Goal: Transaction & Acquisition: Purchase product/service

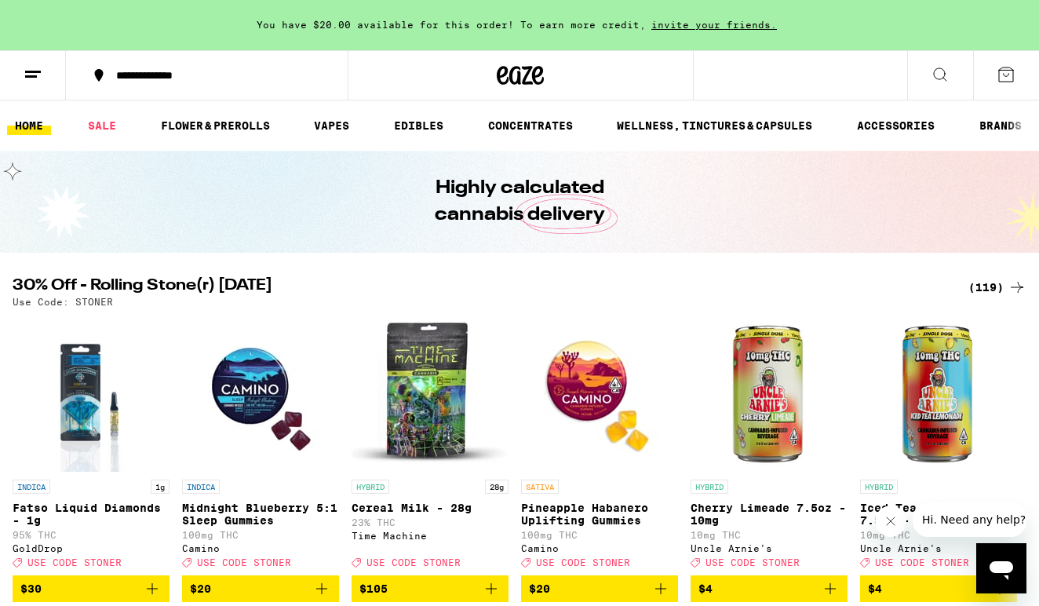
click at [978, 283] on div "(119)" at bounding box center [997, 287] width 58 height 19
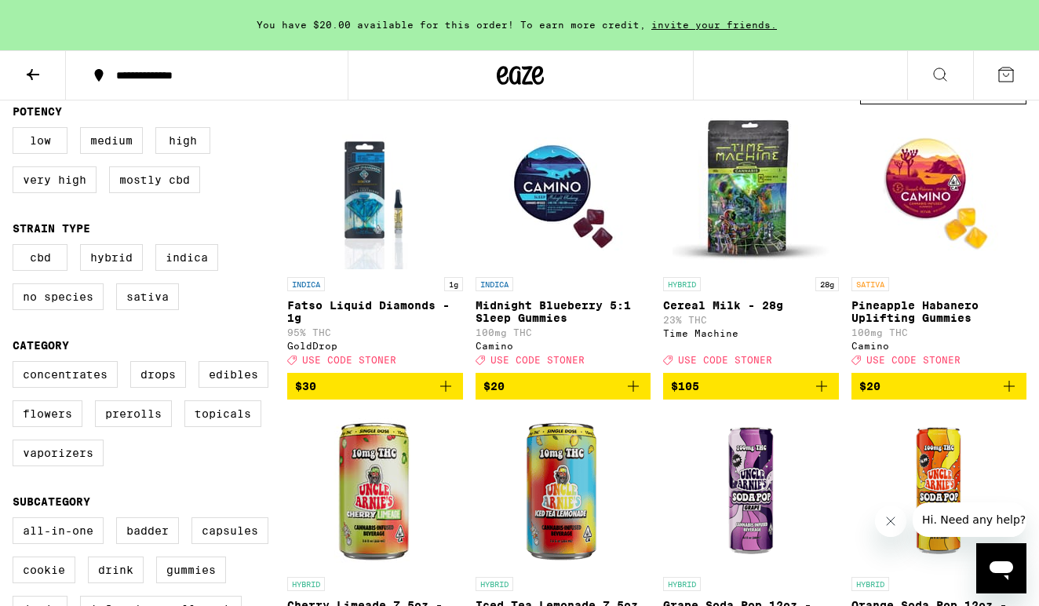
scroll to position [171, 0]
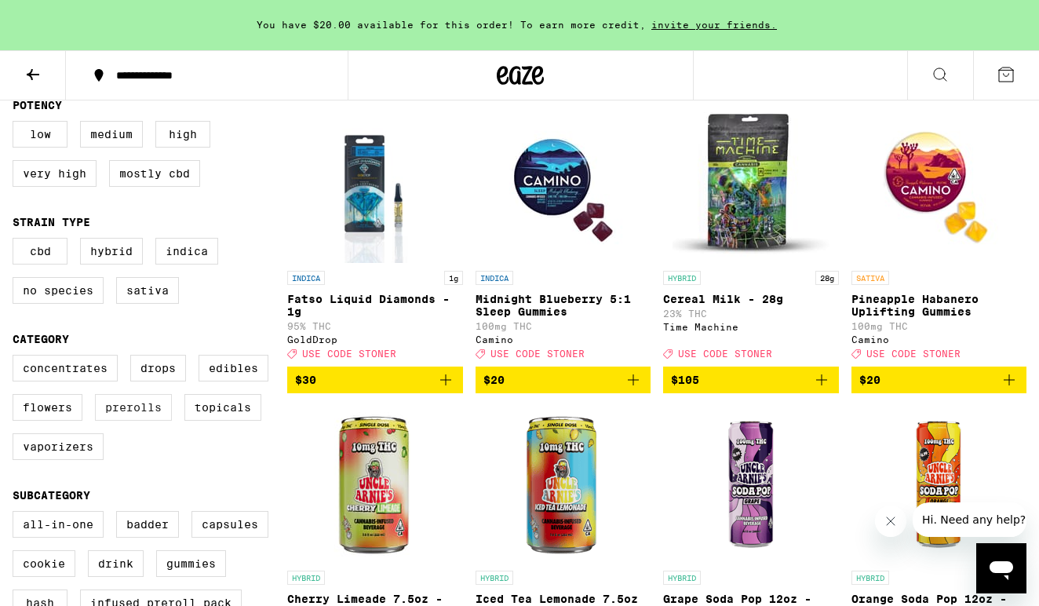
click at [136, 421] on label "Prerolls" at bounding box center [133, 407] width 77 height 27
click at [16, 358] on input "Prerolls" at bounding box center [16, 357] width 1 height 1
checkbox input "true"
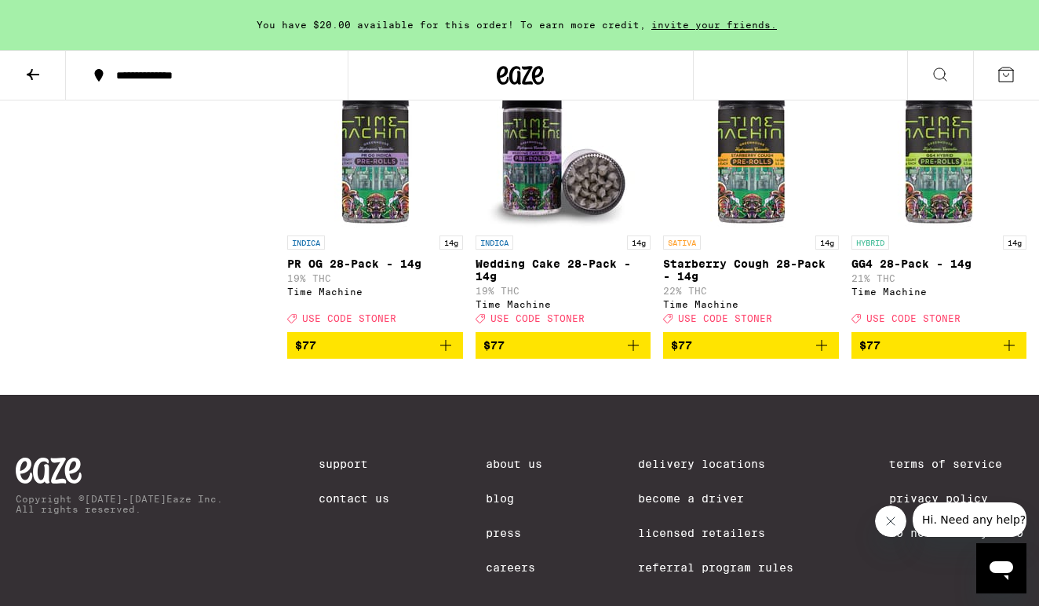
scroll to position [1638, 0]
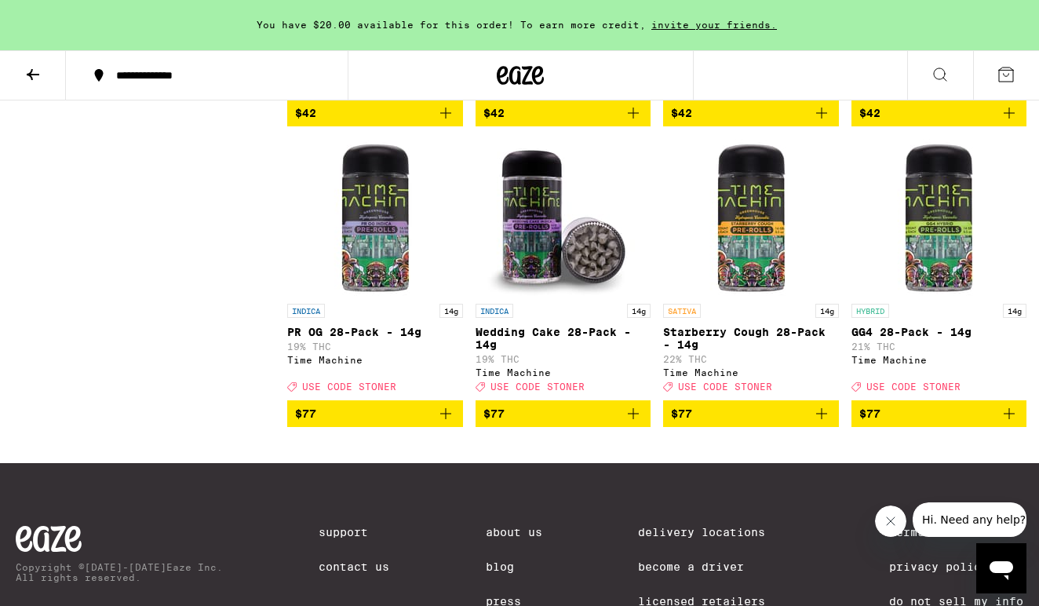
click at [891, 338] on p "GG4 28-Pack - 14g" at bounding box center [939, 332] width 176 height 13
click at [384, 296] on img "Open page for PR OG 28-Pack - 14g from Time Machine" at bounding box center [375, 217] width 157 height 157
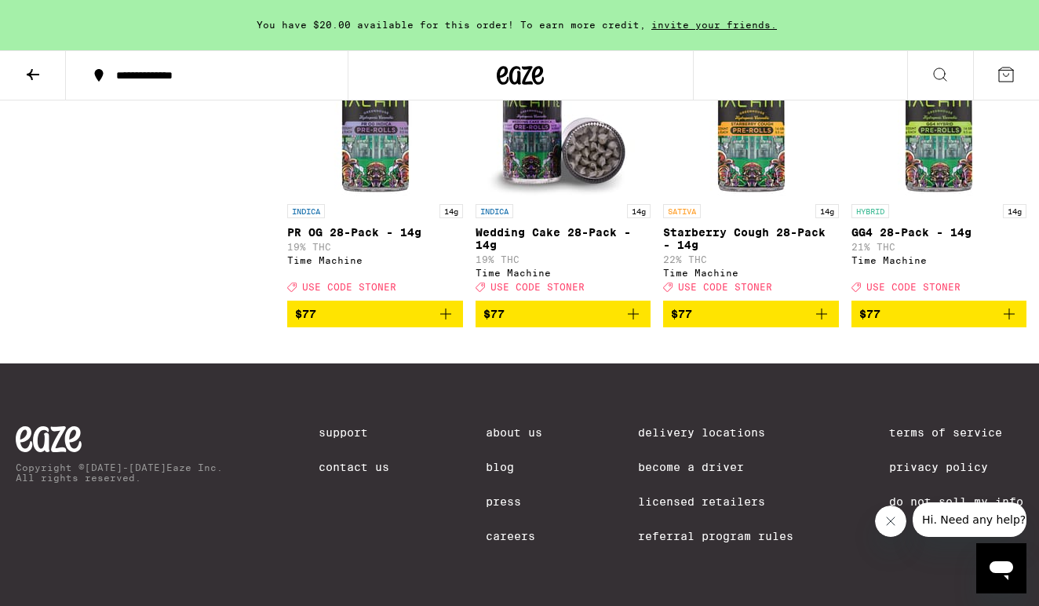
scroll to position [1686, 0]
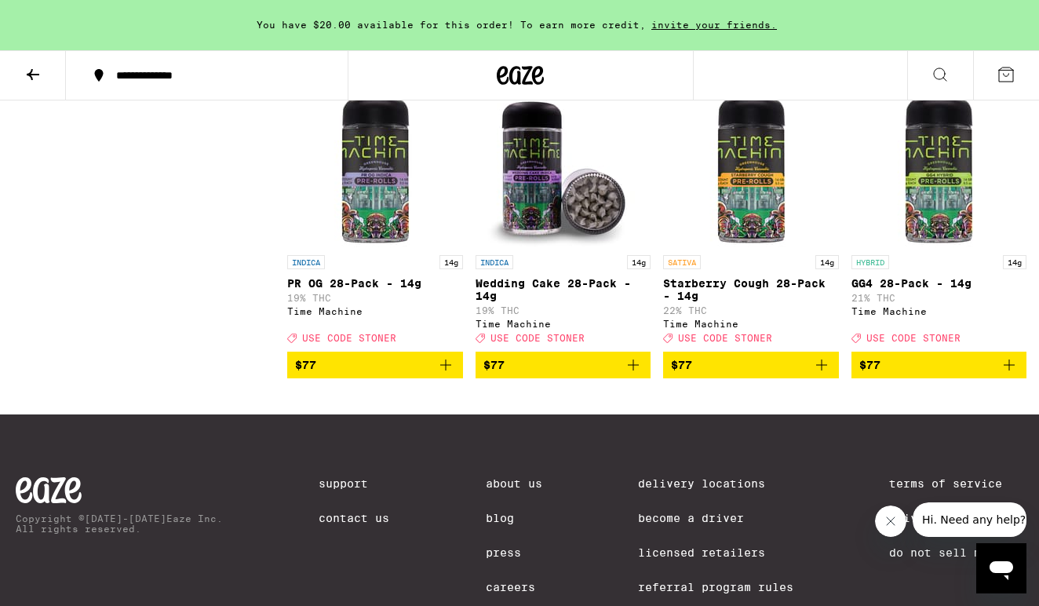
click at [321, 290] on p "PR OG 28-Pack - 14g" at bounding box center [375, 283] width 176 height 13
click at [445, 370] on icon "Add to bag" at bounding box center [445, 364] width 11 height 11
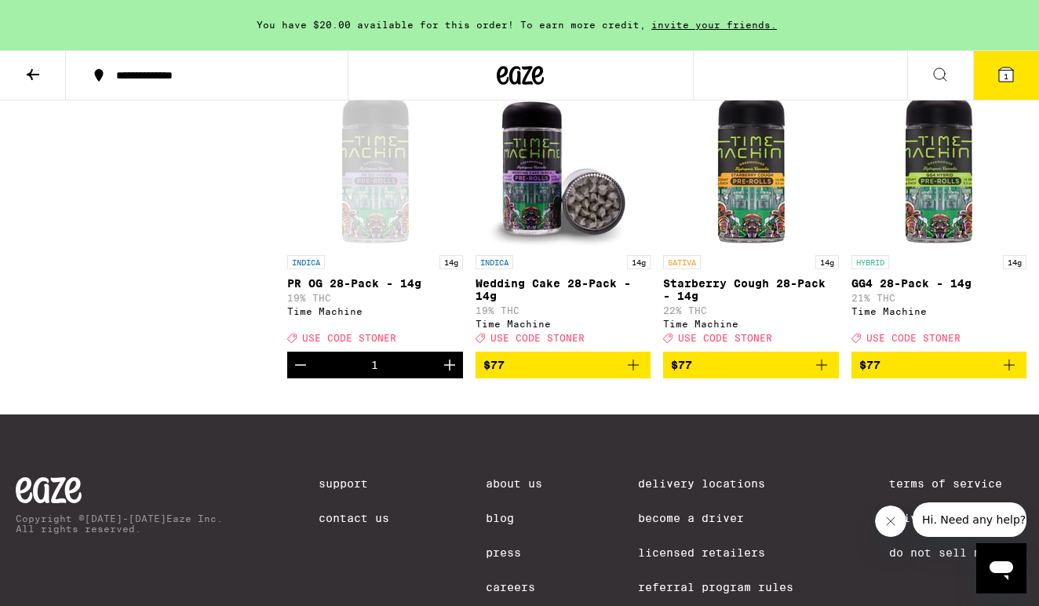
click at [34, 67] on icon at bounding box center [33, 74] width 19 height 19
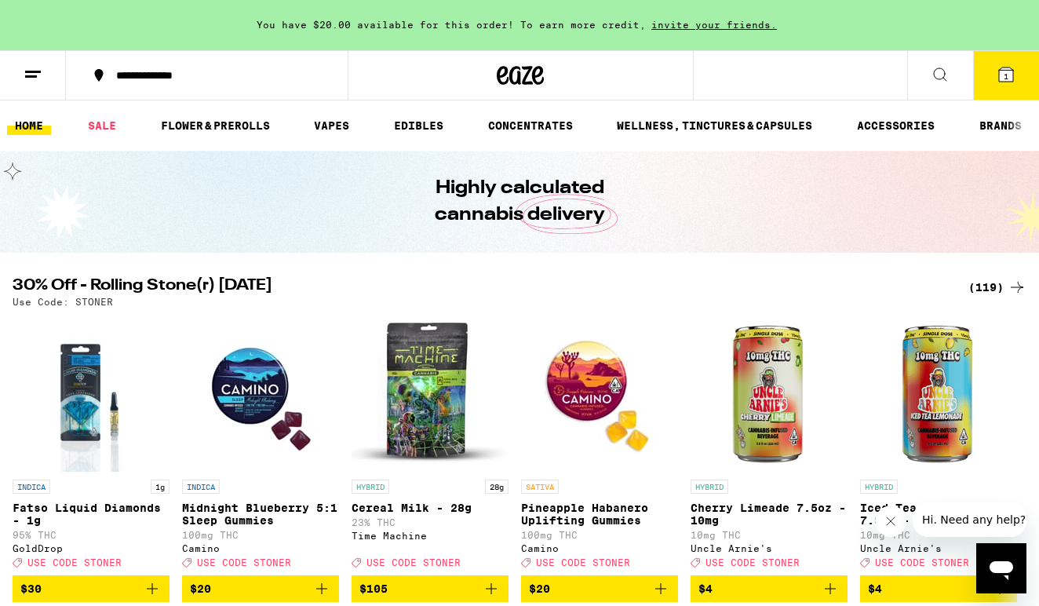
click at [996, 286] on div "(119)" at bounding box center [997, 287] width 58 height 19
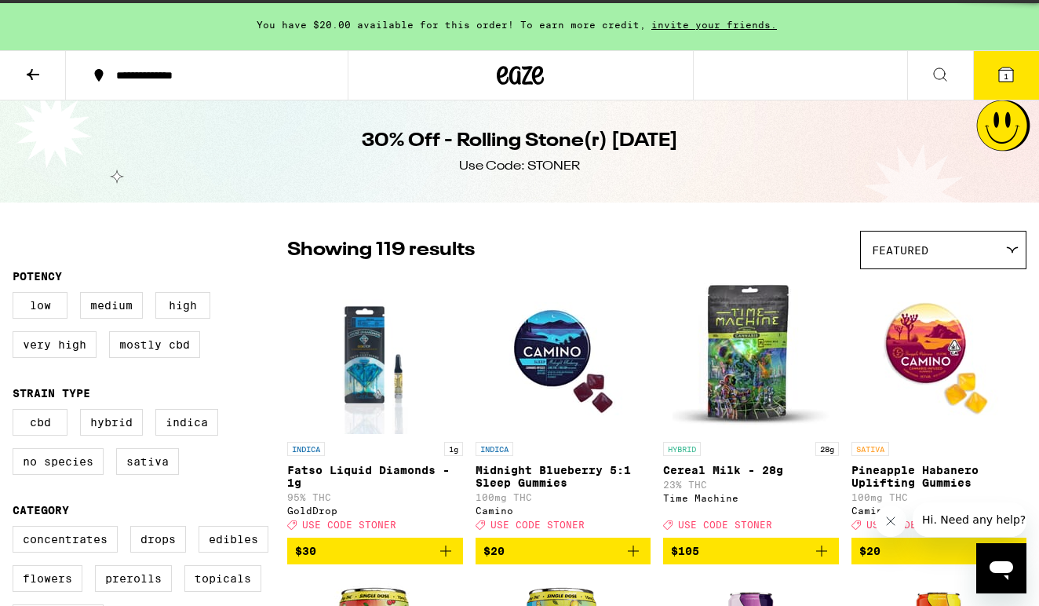
click at [996, 286] on img "Open page for Pineapple Habanero Uplifting Gummies from Camino" at bounding box center [938, 355] width 157 height 157
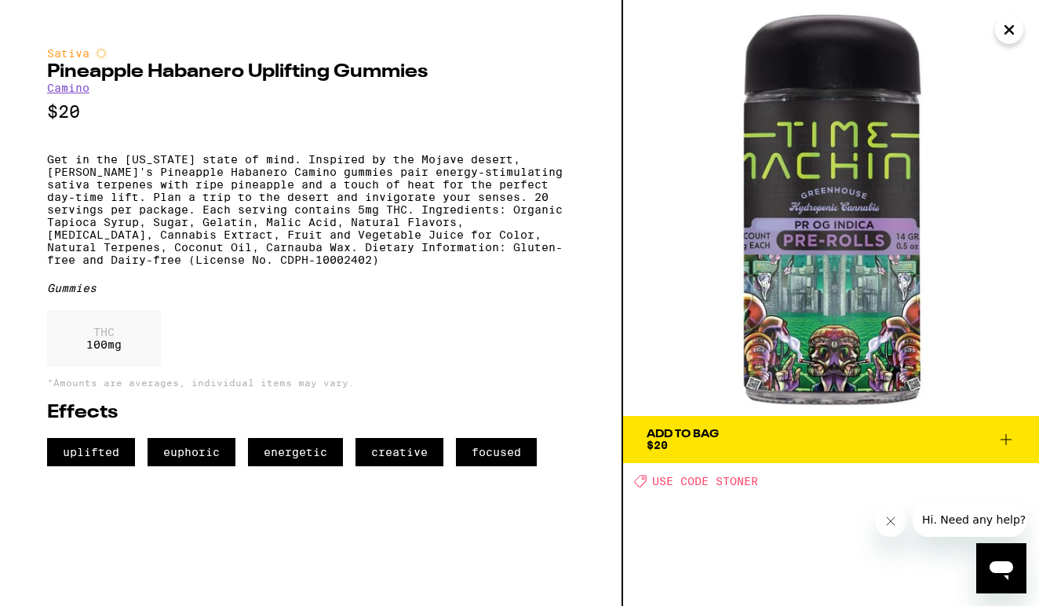
click at [1010, 35] on icon "Close" at bounding box center [1009, 30] width 19 height 24
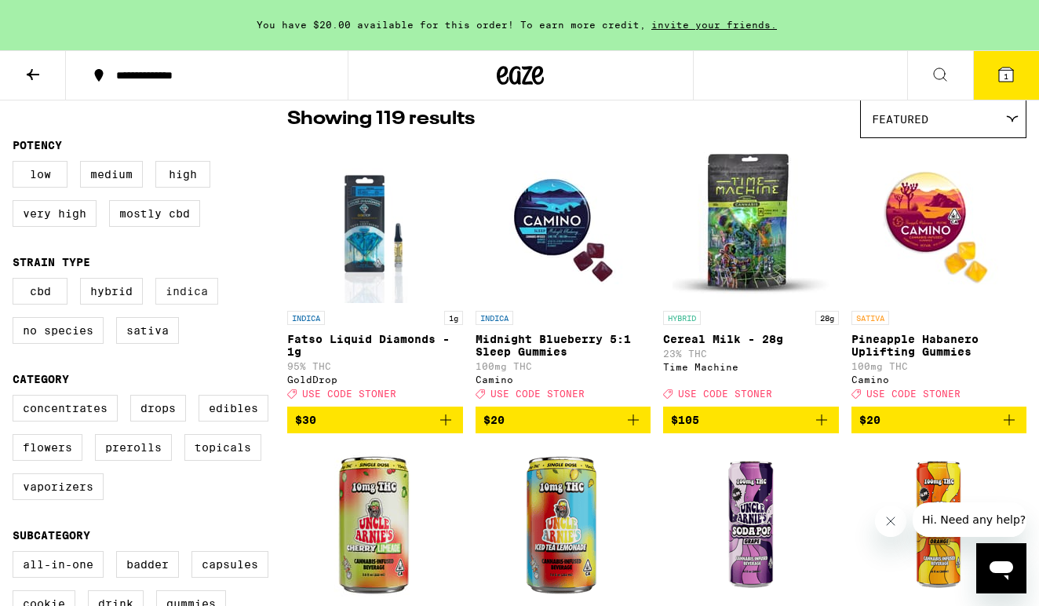
scroll to position [193, 0]
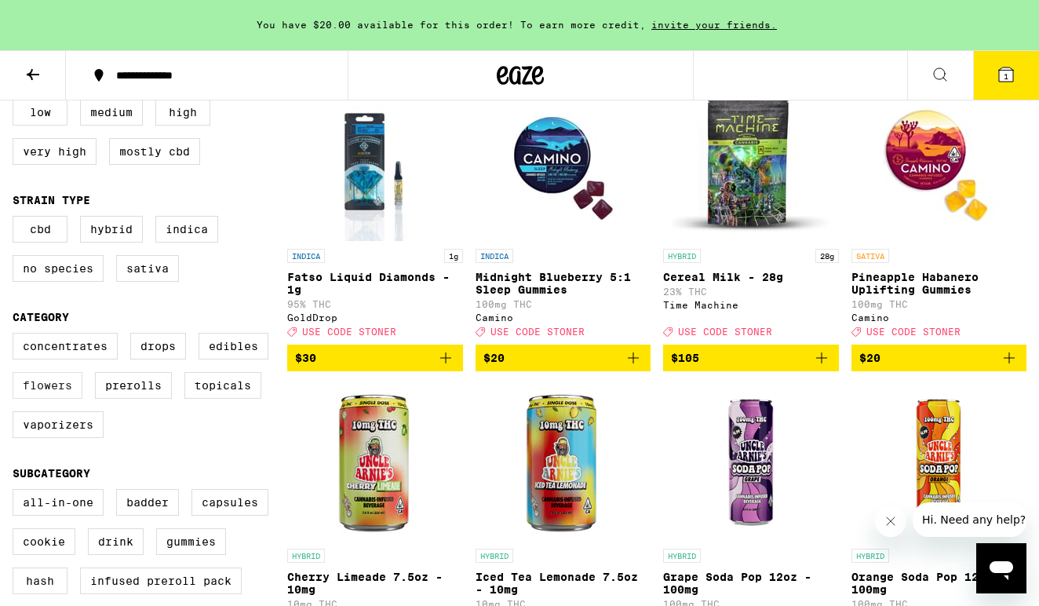
click at [49, 399] on label "Flowers" at bounding box center [48, 385] width 70 height 27
click at [16, 336] on input "Flowers" at bounding box center [16, 335] width 1 height 1
checkbox input "true"
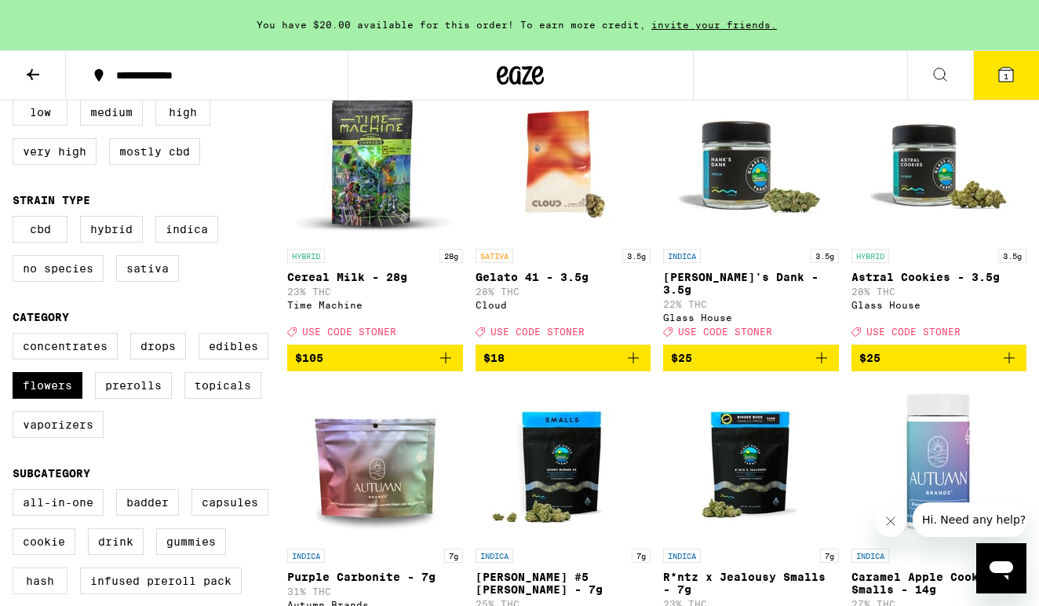
click at [1004, 77] on span "1" at bounding box center [1006, 75] width 5 height 9
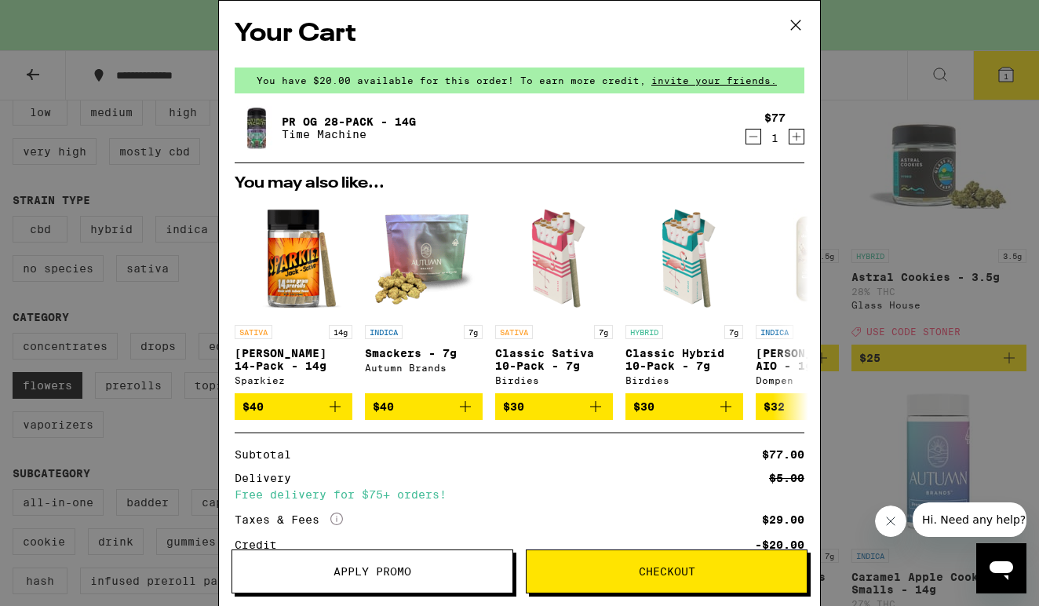
click at [796, 24] on icon at bounding box center [796, 25] width 24 height 24
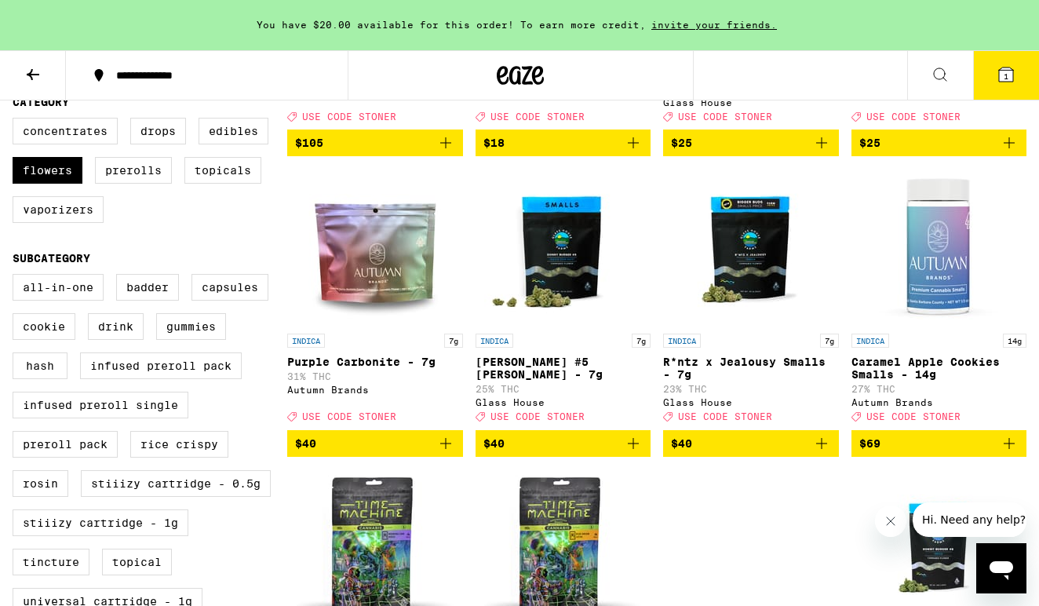
scroll to position [305, 0]
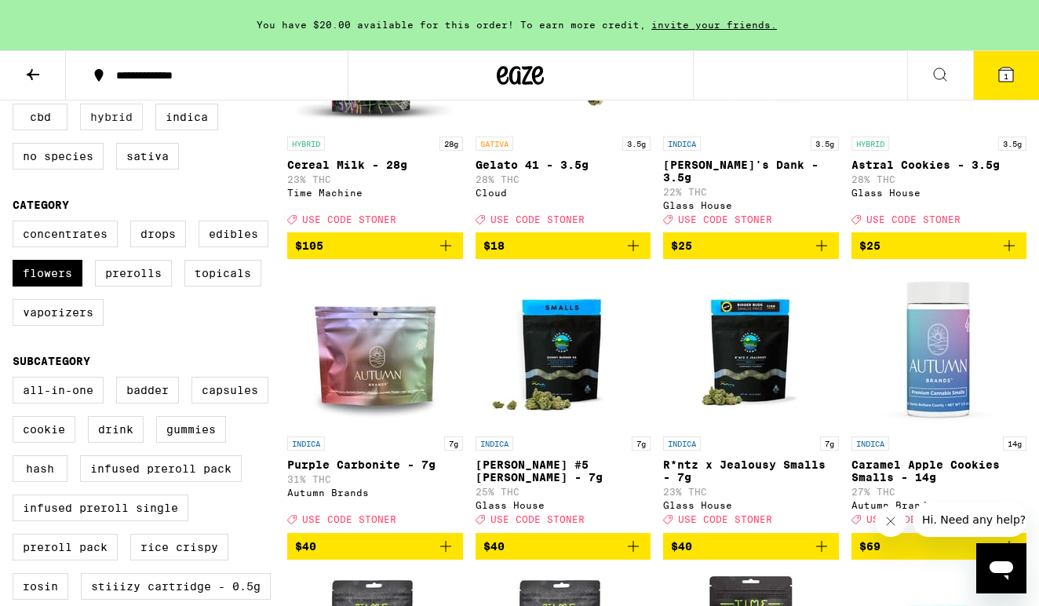
click at [120, 123] on label "Hybrid" at bounding box center [111, 117] width 63 height 27
click at [16, 107] on input "Hybrid" at bounding box center [16, 106] width 1 height 1
checkbox input "true"
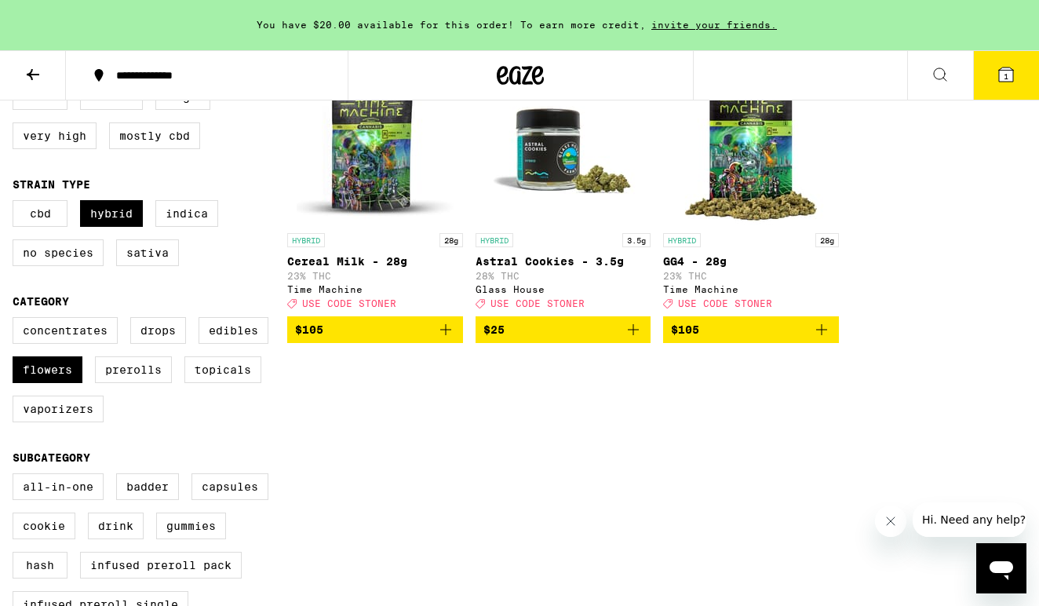
scroll to position [195, 0]
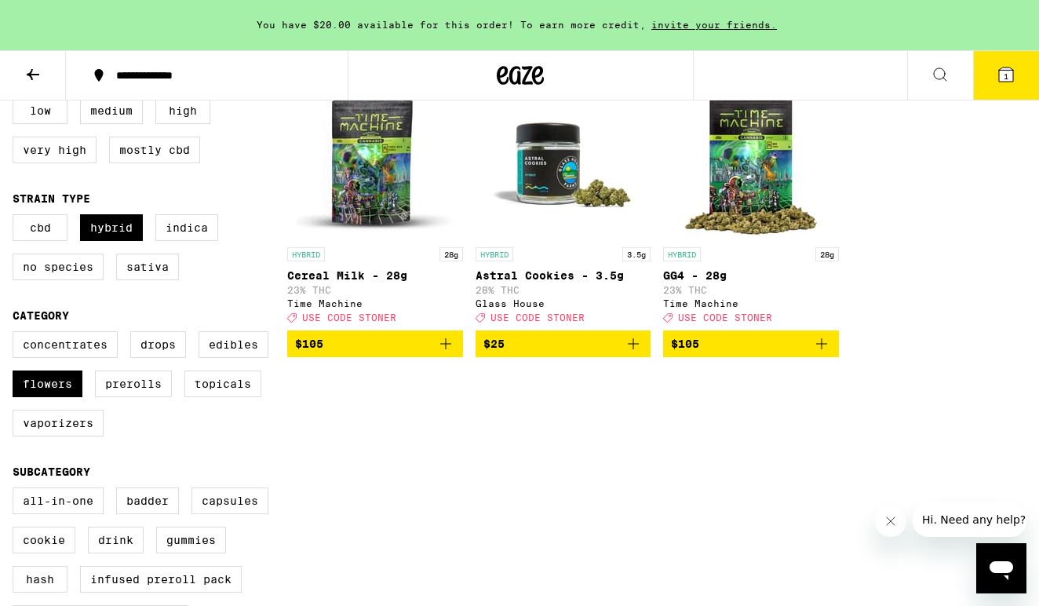
click at [552, 191] on img "Open page for Astral Cookies - 3.5g from Glass House" at bounding box center [562, 160] width 157 height 157
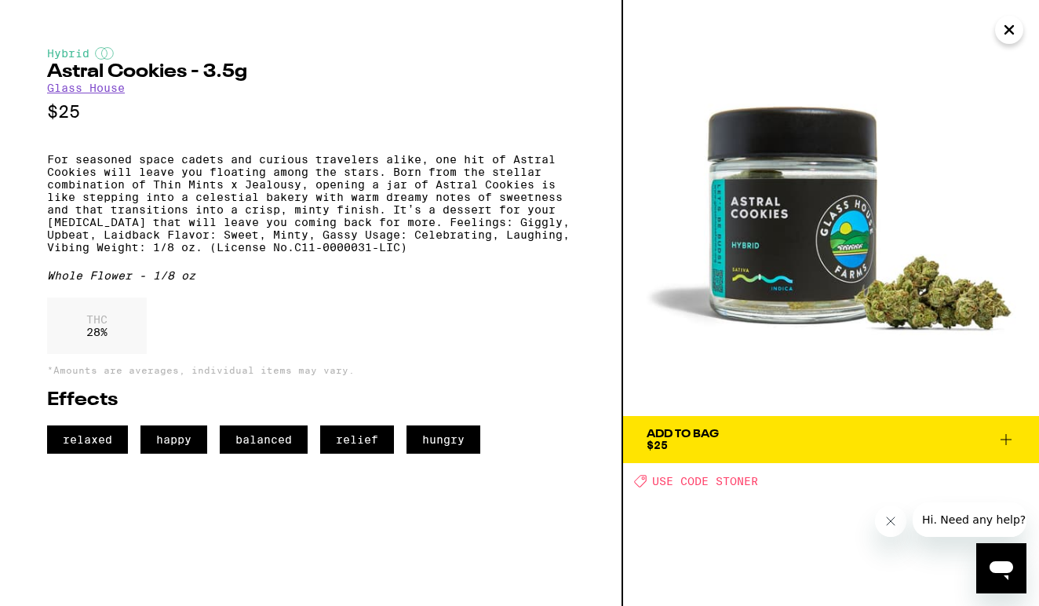
click at [1006, 438] on icon at bounding box center [1005, 439] width 11 height 11
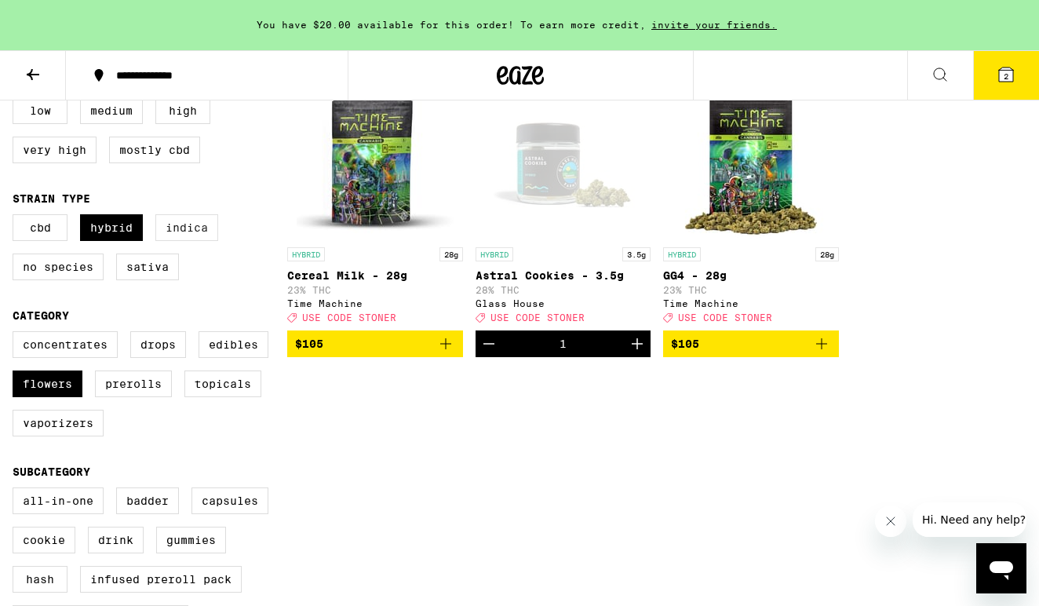
click at [180, 239] on label "Indica" at bounding box center [186, 227] width 63 height 27
click at [16, 217] on input "Indica" at bounding box center [16, 217] width 1 height 1
checkbox input "true"
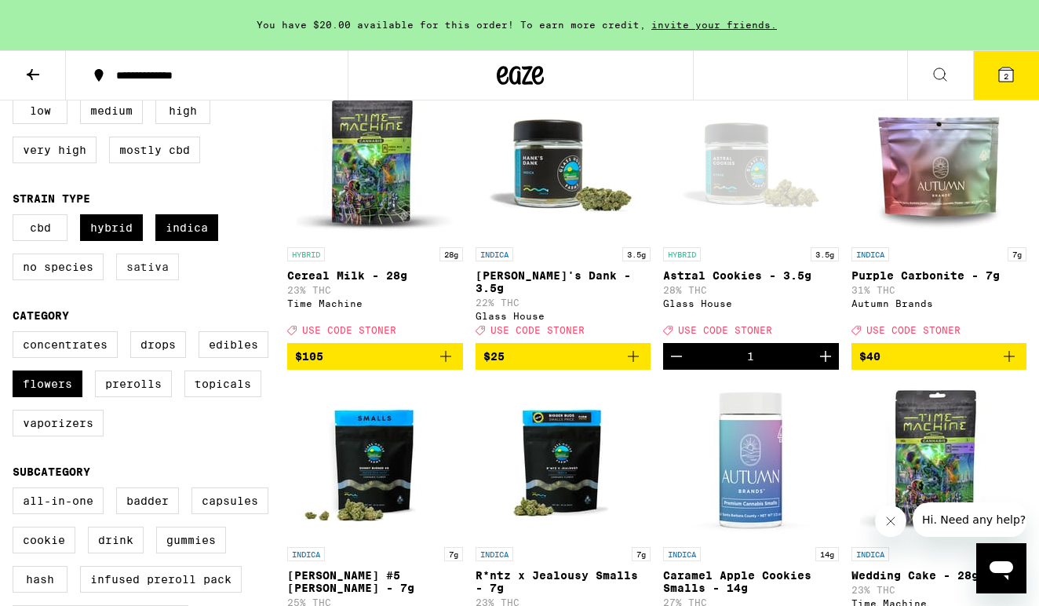
click at [160, 278] on label "Sativa" at bounding box center [147, 266] width 63 height 27
click at [16, 217] on input "Sativa" at bounding box center [16, 217] width 1 height 1
checkbox input "true"
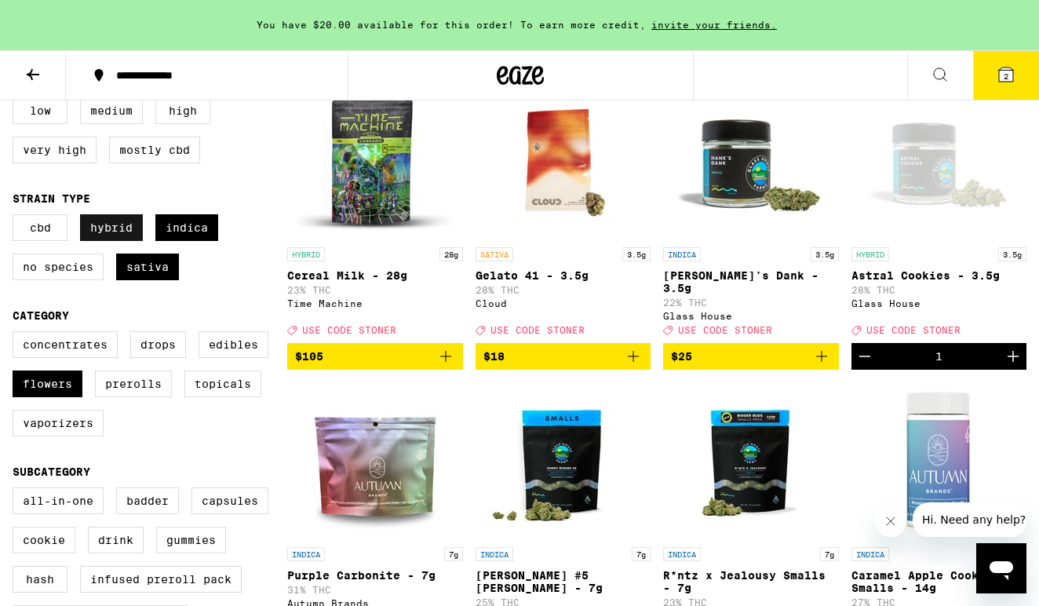
click at [89, 231] on label "Hybrid" at bounding box center [111, 227] width 63 height 27
click at [16, 217] on input "Hybrid" at bounding box center [16, 217] width 1 height 1
checkbox input "false"
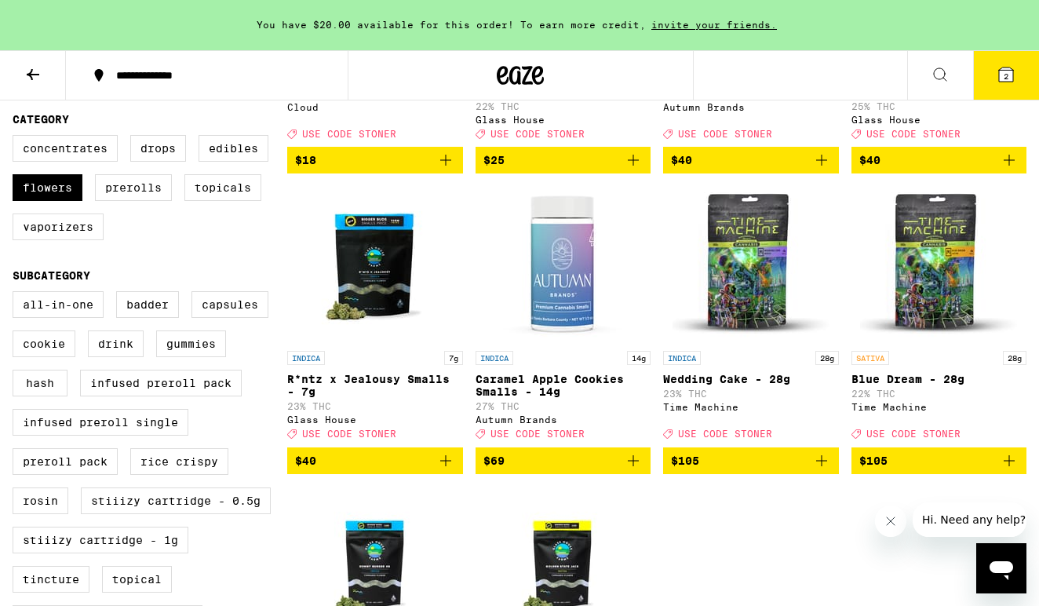
scroll to position [353, 0]
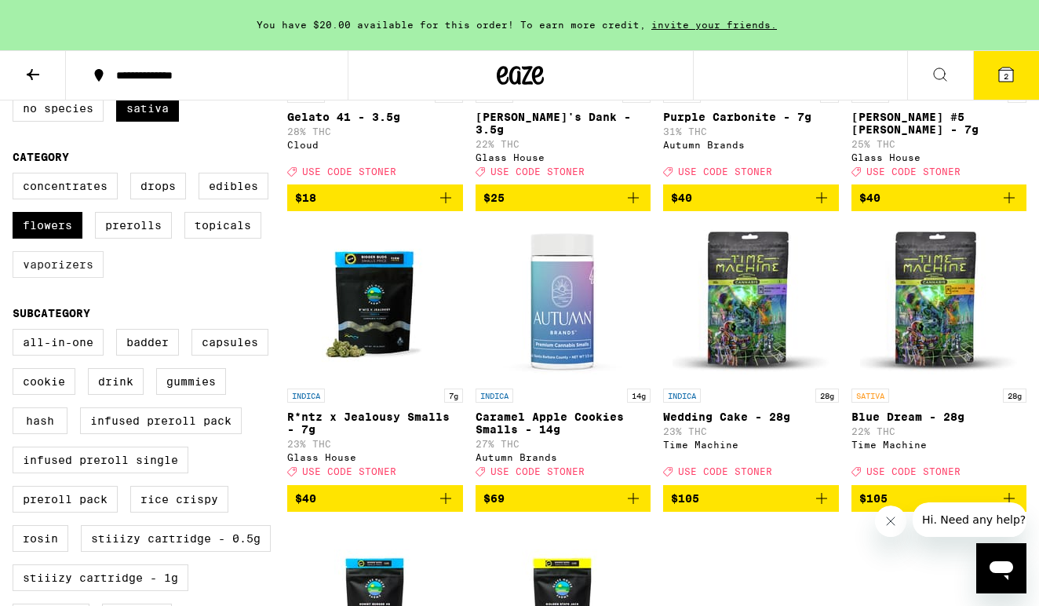
click at [79, 278] on label "Vaporizers" at bounding box center [58, 264] width 91 height 27
click at [16, 176] on input "Vaporizers" at bounding box center [16, 175] width 1 height 1
checkbox input "true"
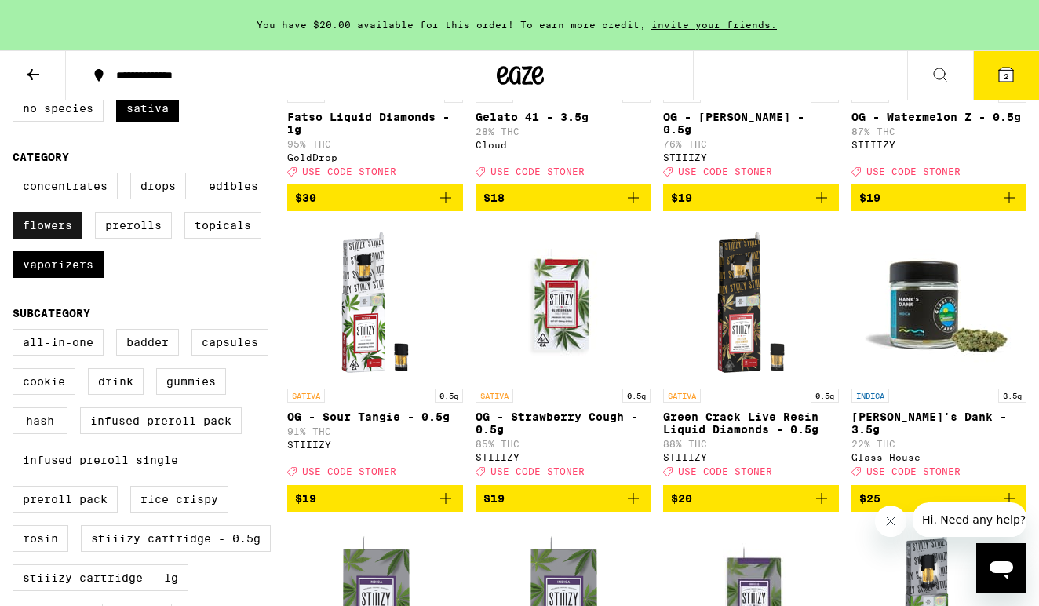
click at [66, 235] on label "Flowers" at bounding box center [48, 225] width 70 height 27
click at [16, 176] on input "Flowers" at bounding box center [16, 175] width 1 height 1
checkbox input "false"
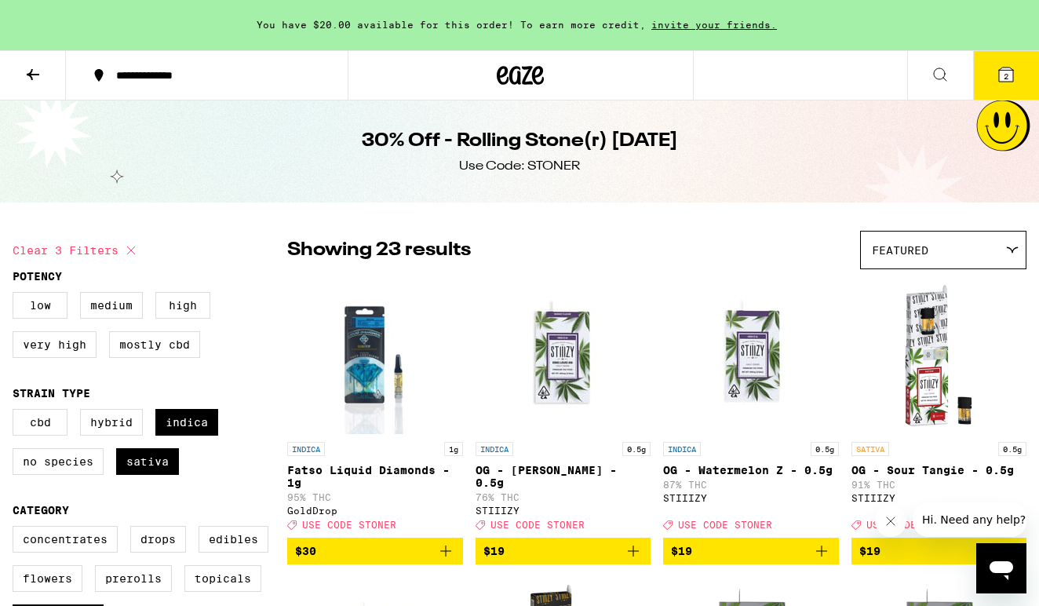
click at [31, 69] on icon at bounding box center [33, 74] width 13 height 11
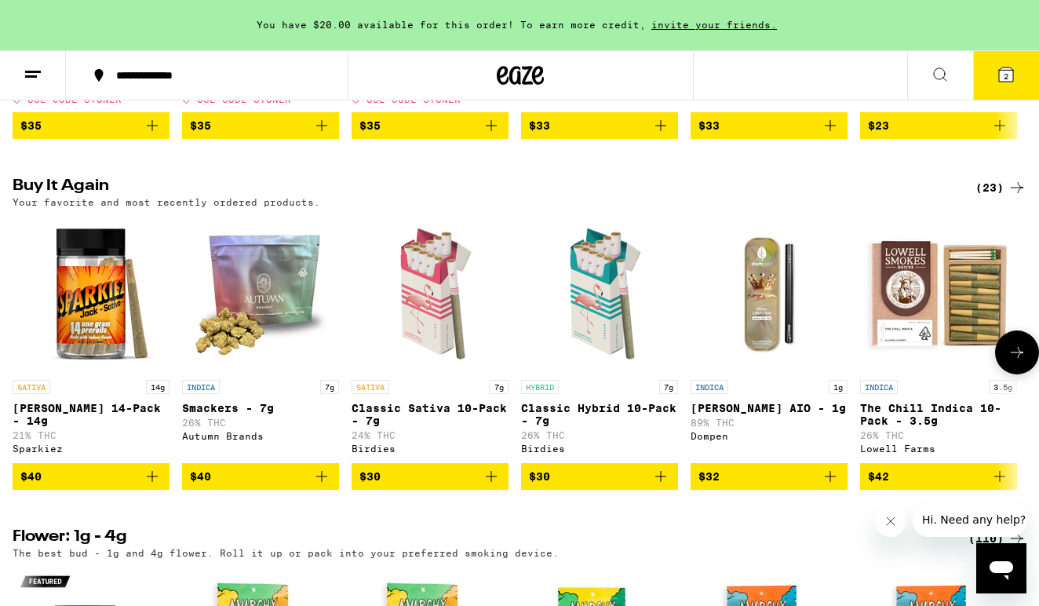
scroll to position [1193, 0]
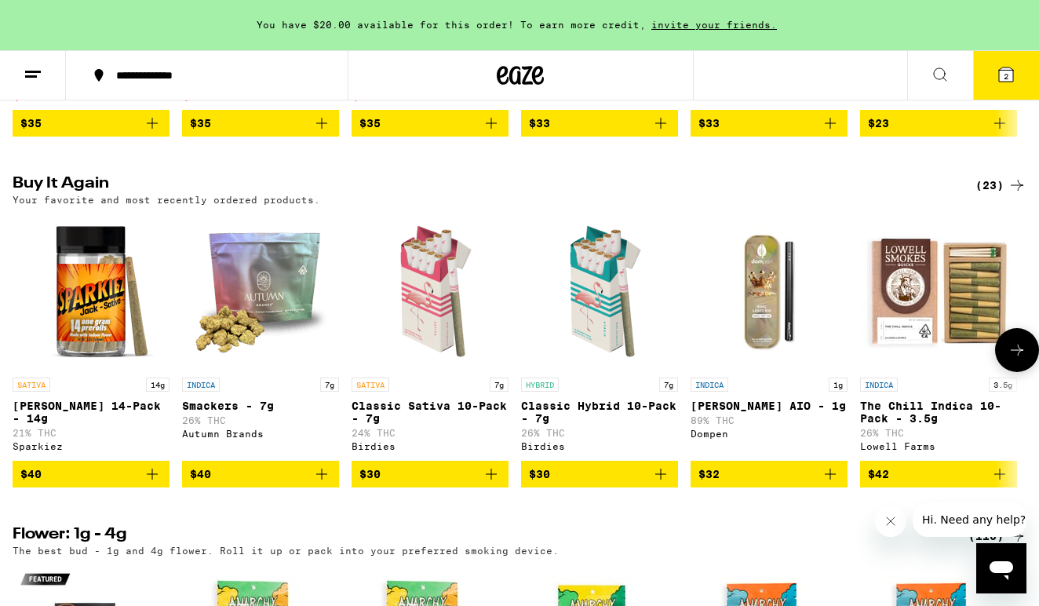
click at [1015, 359] on icon at bounding box center [1016, 350] width 19 height 19
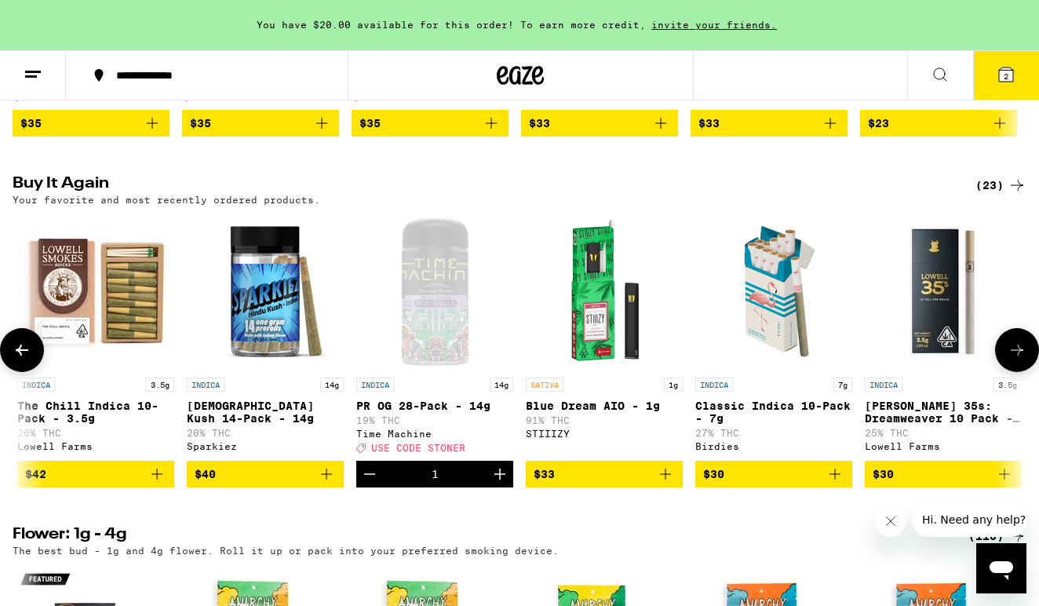
click at [1015, 359] on icon at bounding box center [1016, 350] width 19 height 19
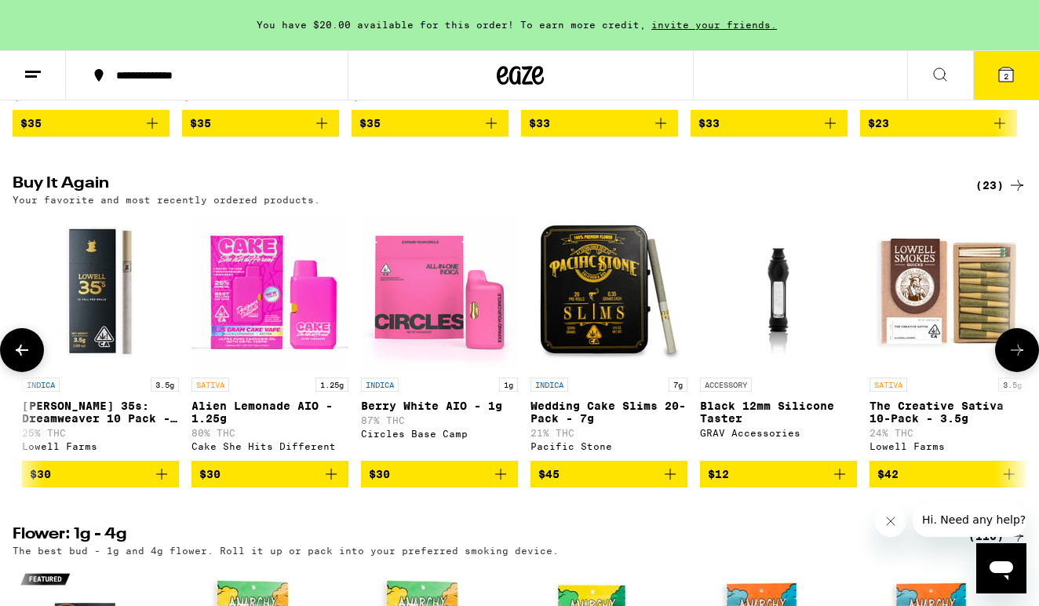
click at [1015, 359] on icon at bounding box center [1016, 350] width 19 height 19
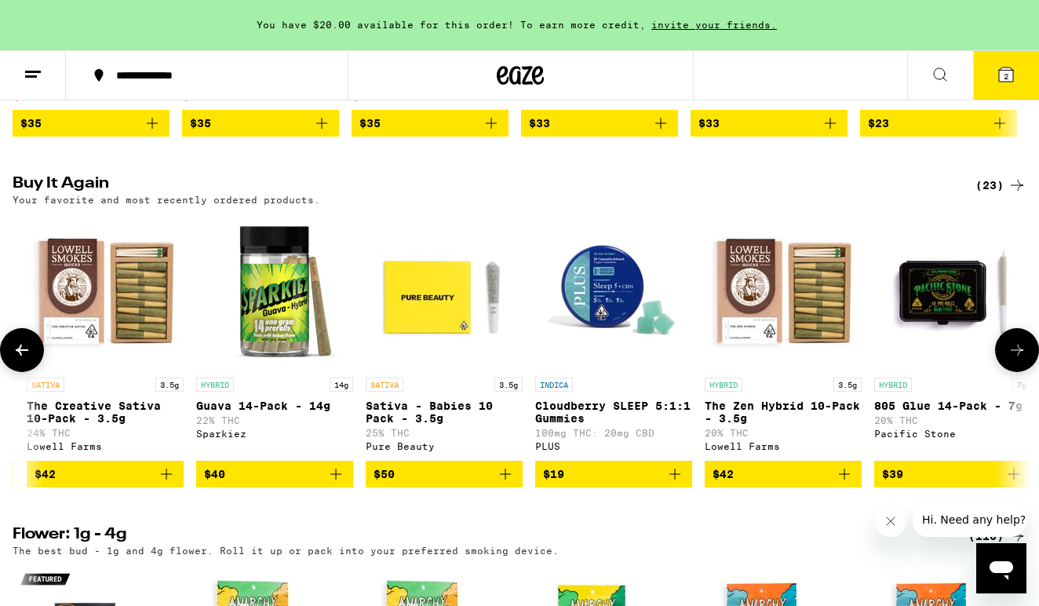
click at [1015, 359] on icon at bounding box center [1016, 350] width 19 height 19
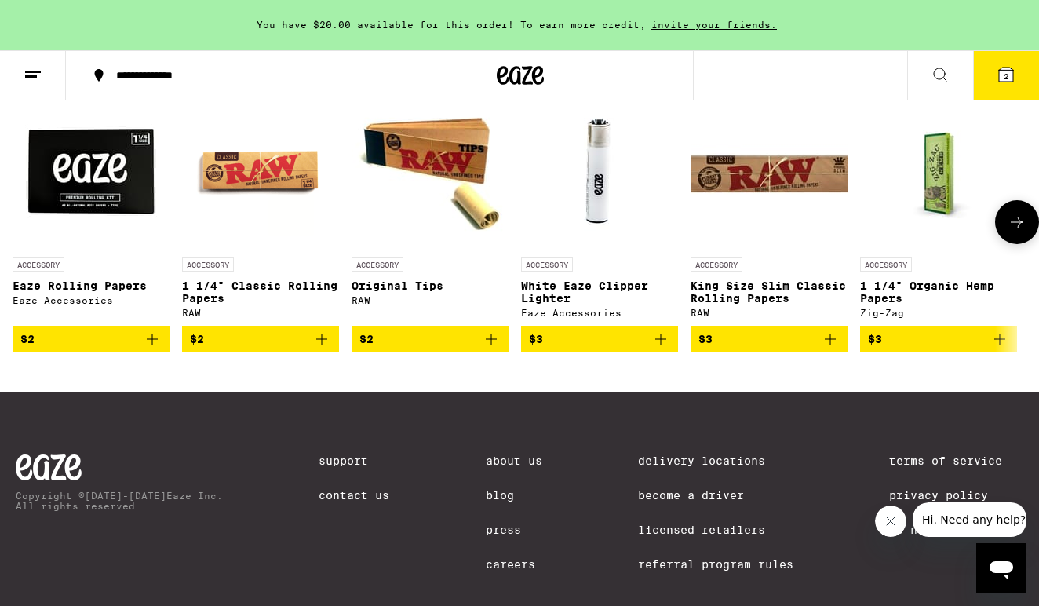
scroll to position [6641, 0]
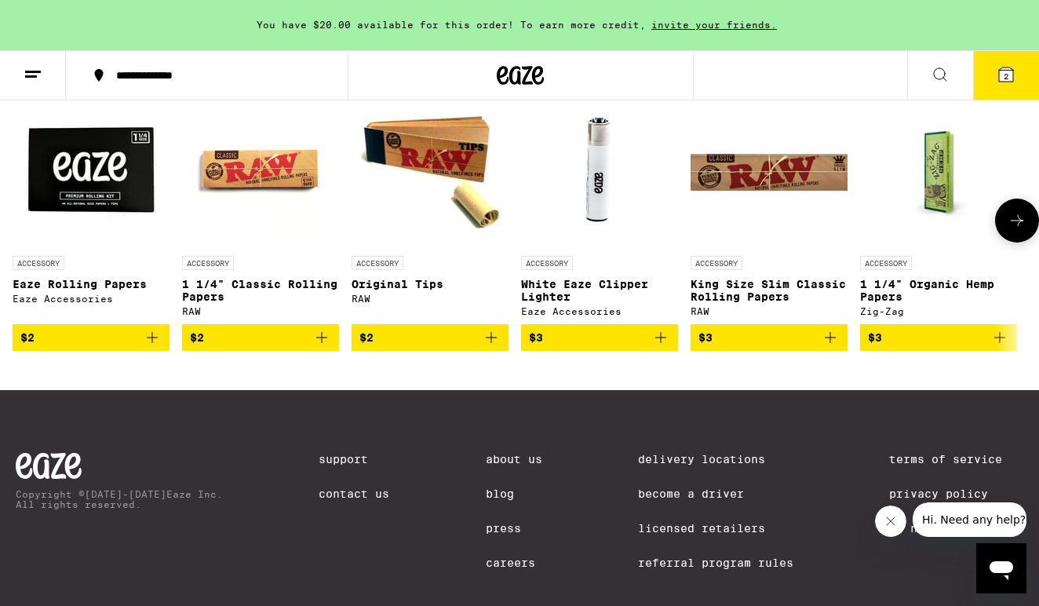
click at [1018, 230] on icon at bounding box center [1016, 220] width 19 height 19
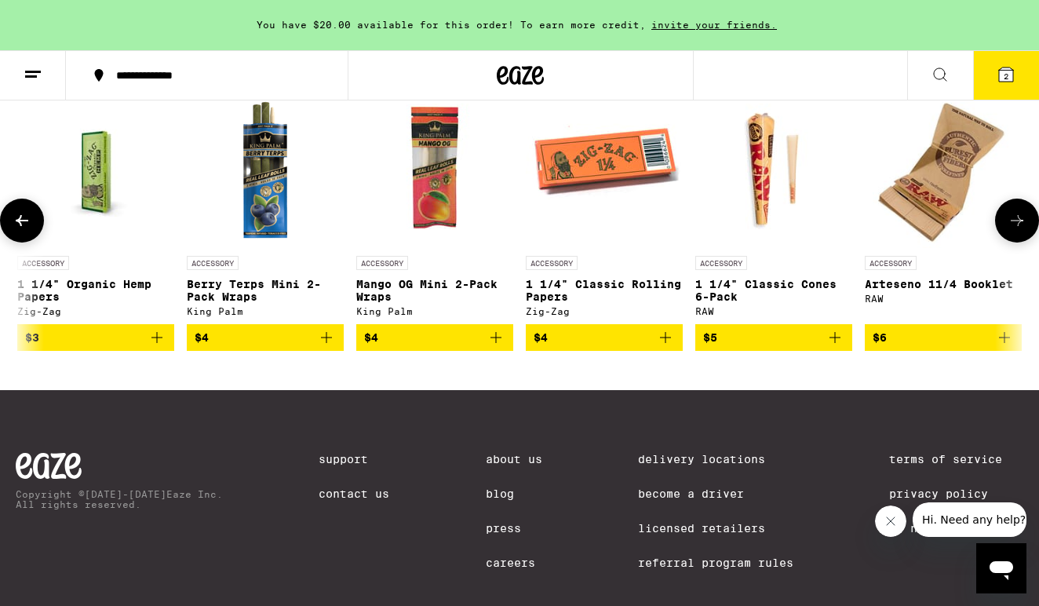
click at [1018, 230] on icon at bounding box center [1016, 220] width 19 height 19
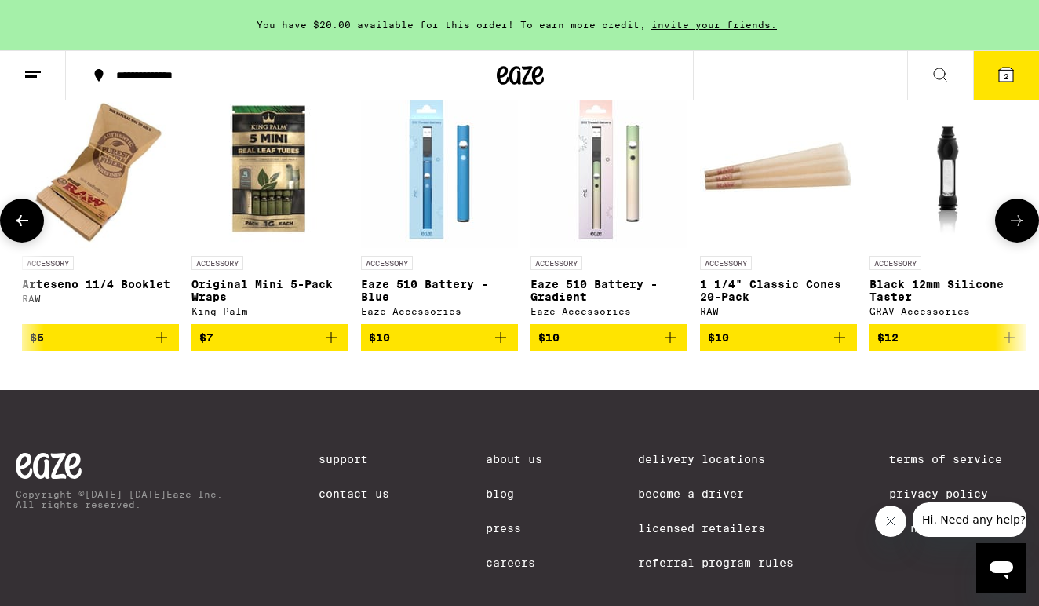
click at [1018, 230] on icon at bounding box center [1016, 220] width 19 height 19
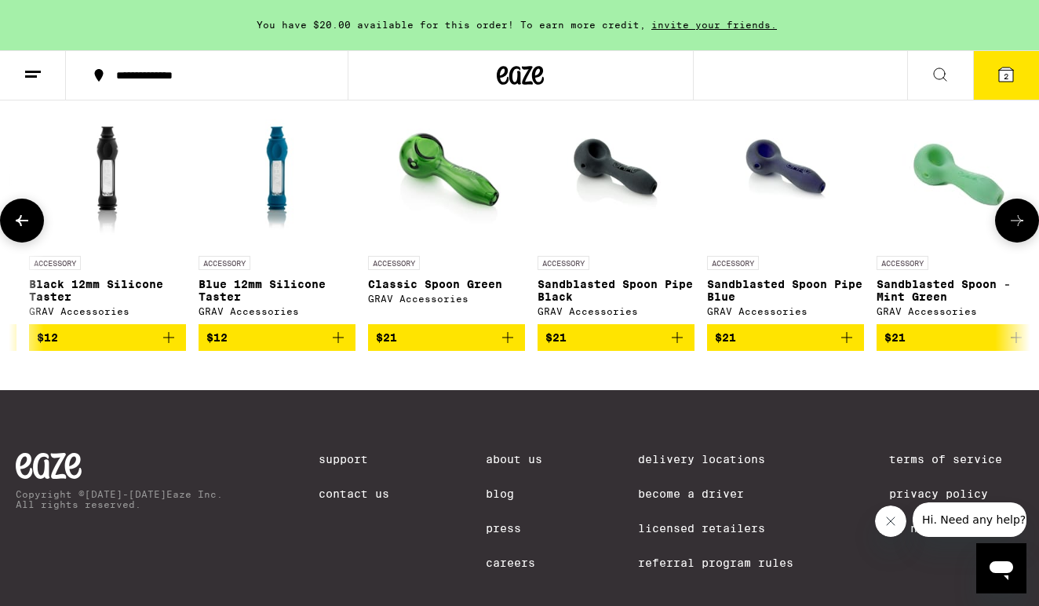
scroll to position [0, 2528]
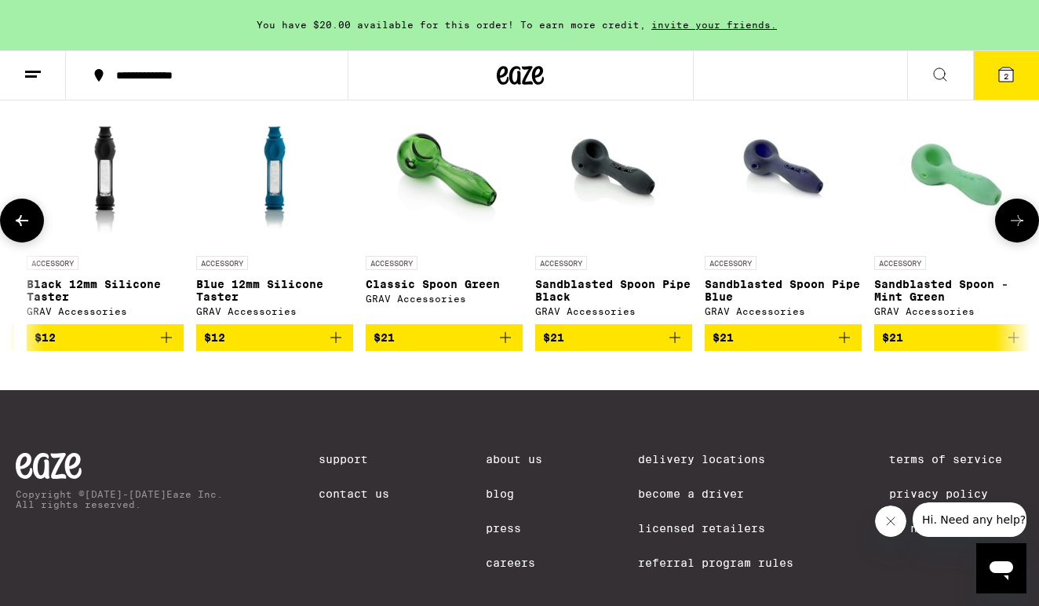
click at [1018, 230] on icon at bounding box center [1016, 220] width 19 height 19
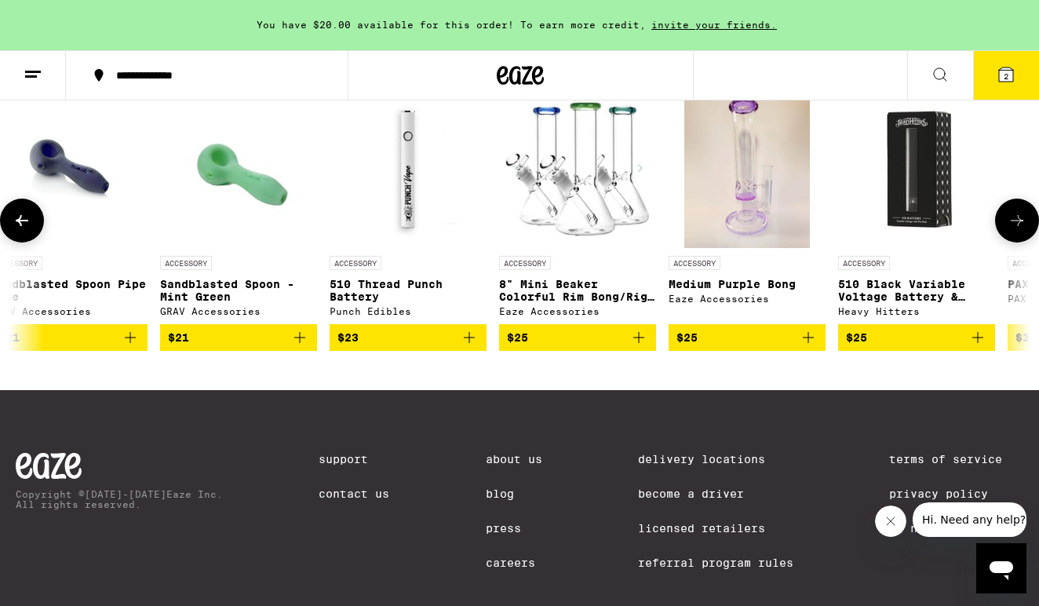
scroll to position [0, 3371]
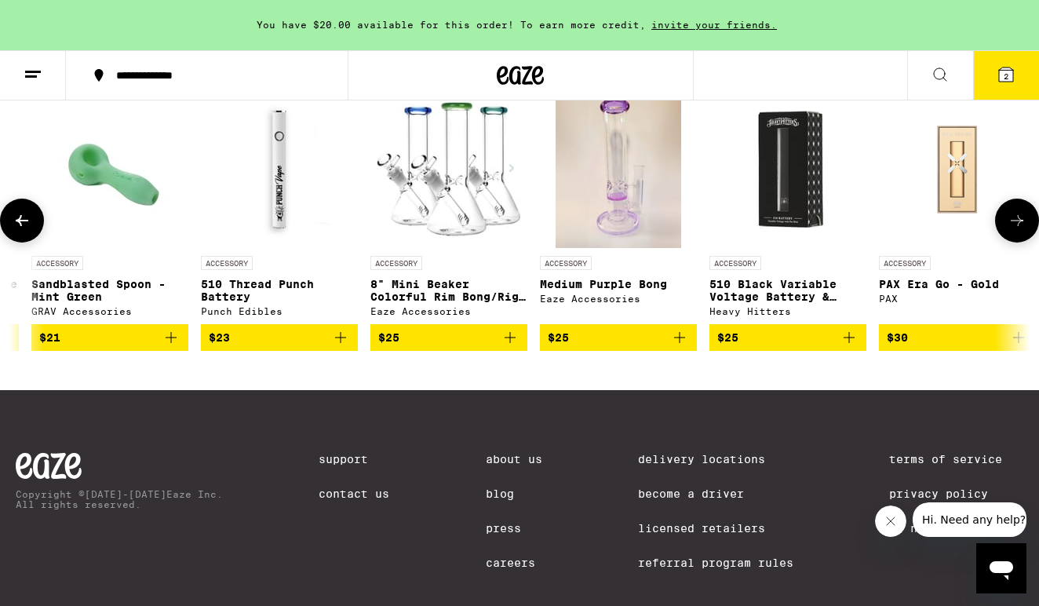
click at [1018, 230] on icon at bounding box center [1016, 220] width 19 height 19
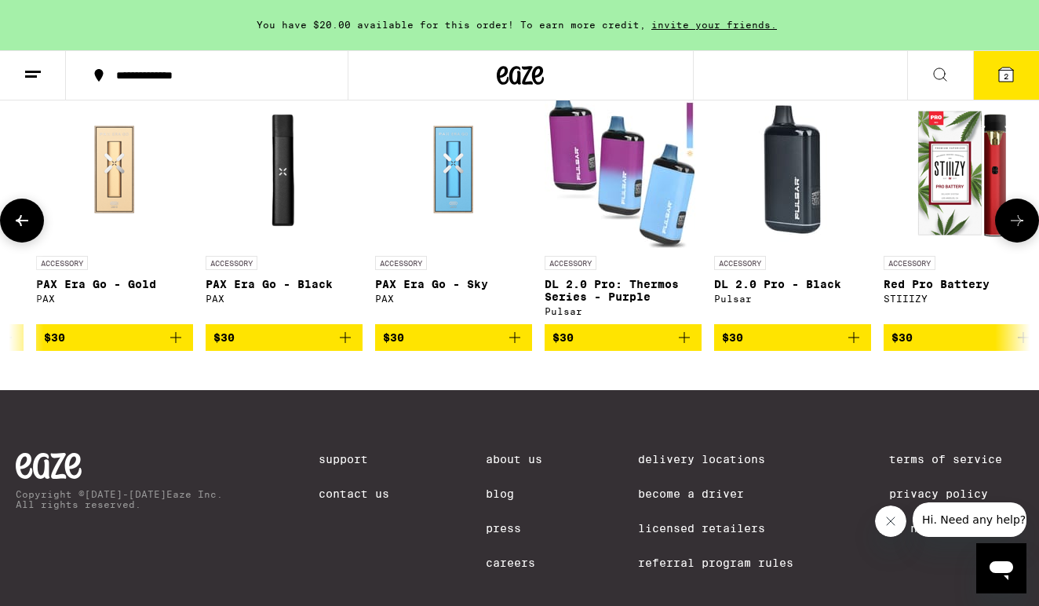
click at [1014, 230] on icon at bounding box center [1016, 220] width 19 height 19
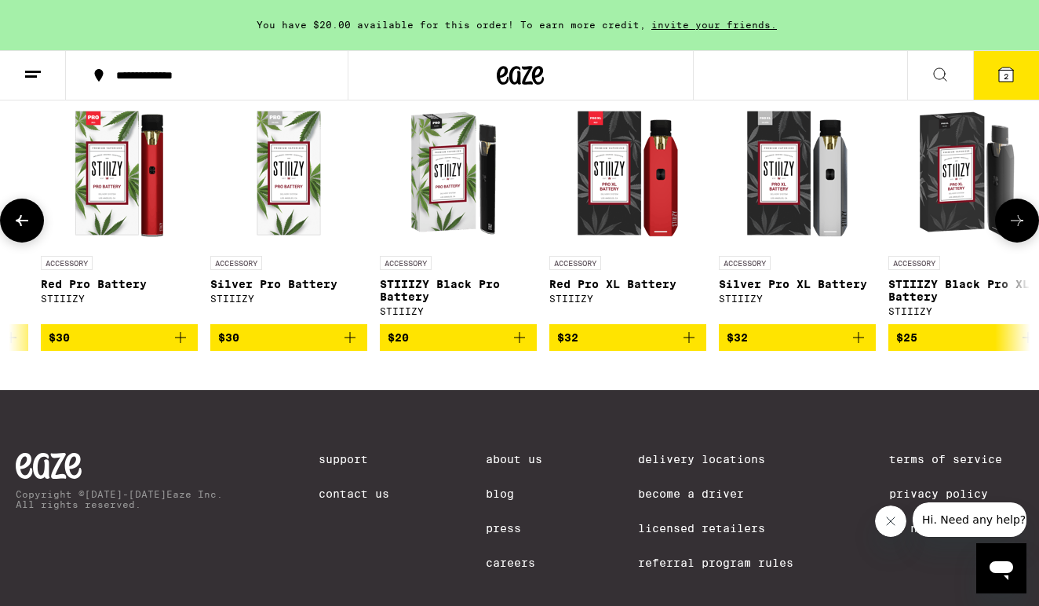
click at [1015, 230] on icon at bounding box center [1016, 220] width 19 height 19
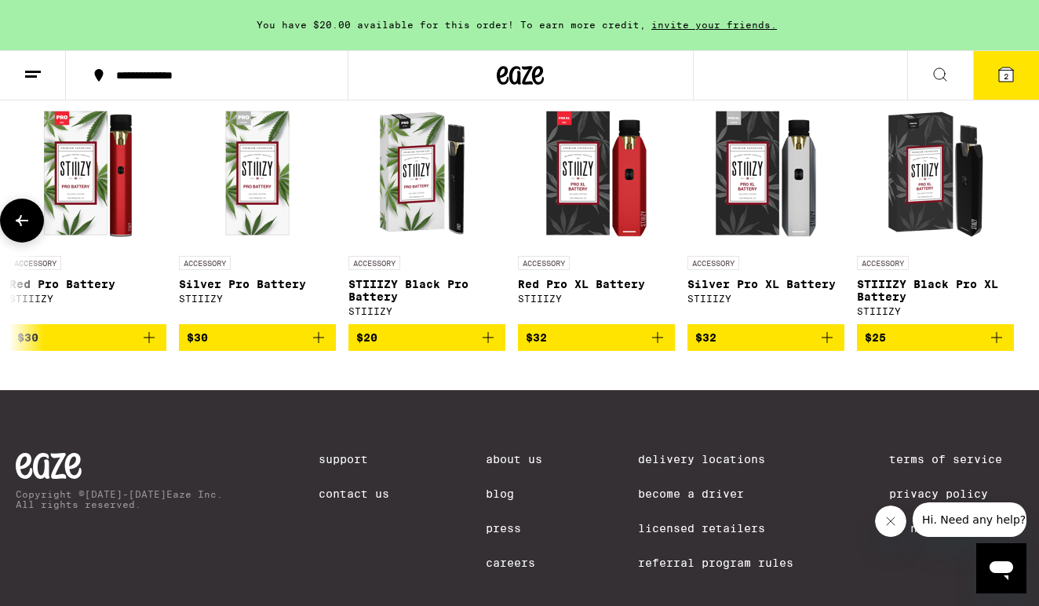
click at [20, 230] on icon at bounding box center [22, 220] width 19 height 19
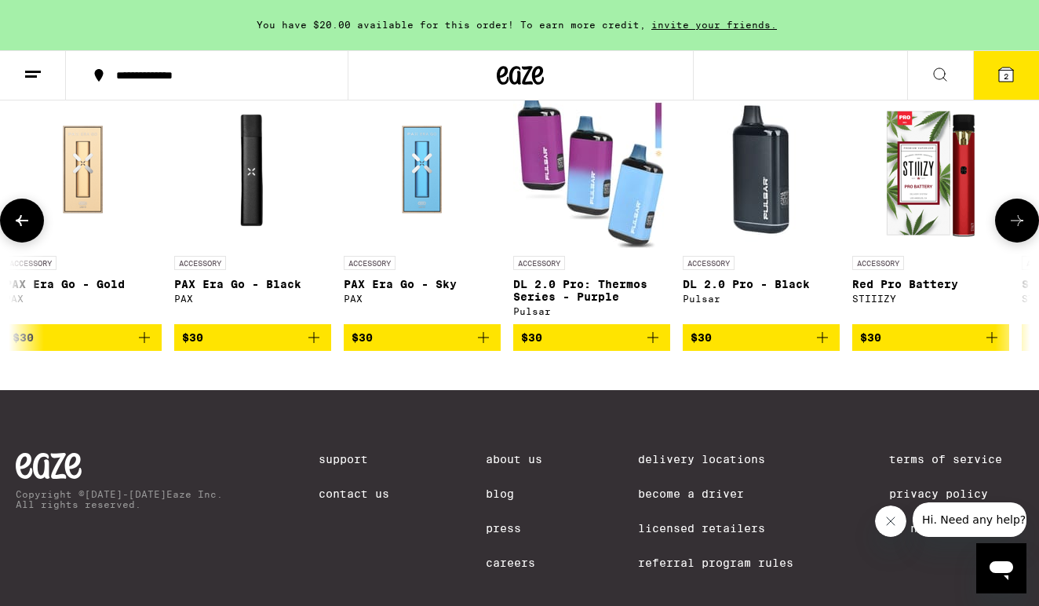
click at [20, 230] on icon at bounding box center [22, 220] width 19 height 19
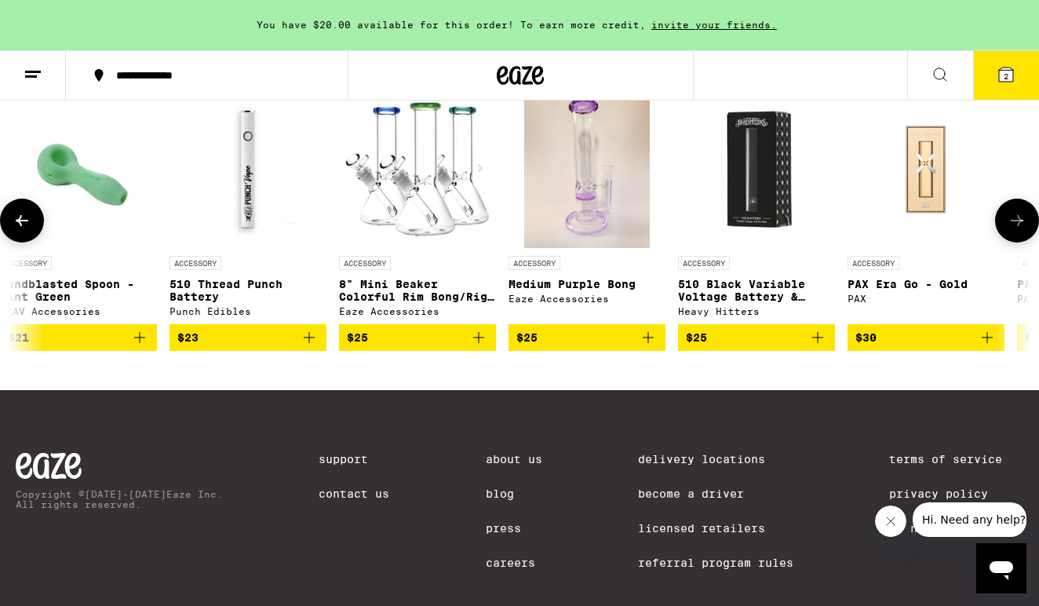
click at [20, 230] on icon at bounding box center [22, 220] width 19 height 19
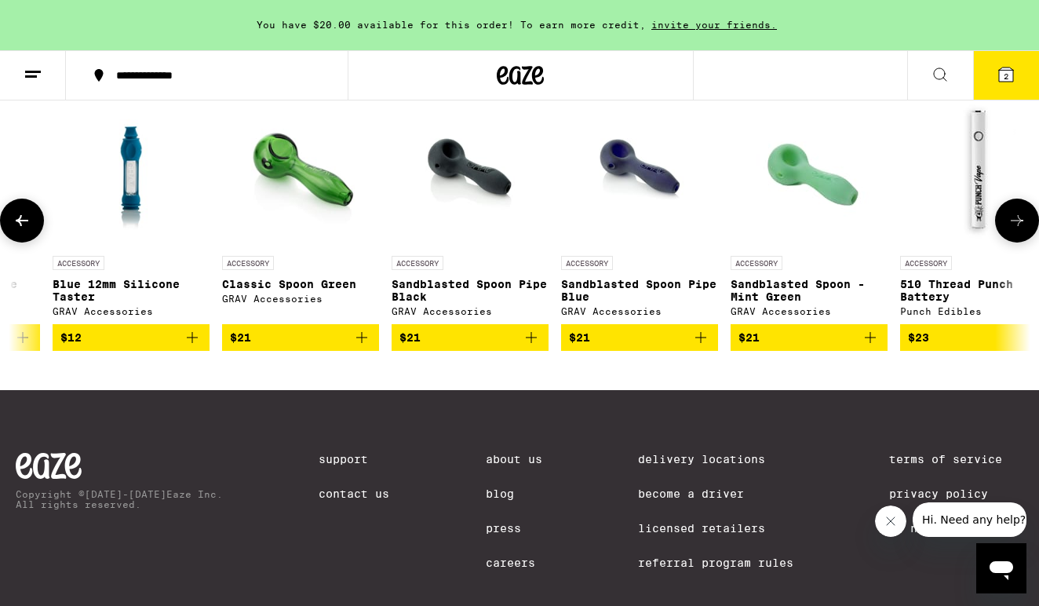
scroll to position [0, 2559]
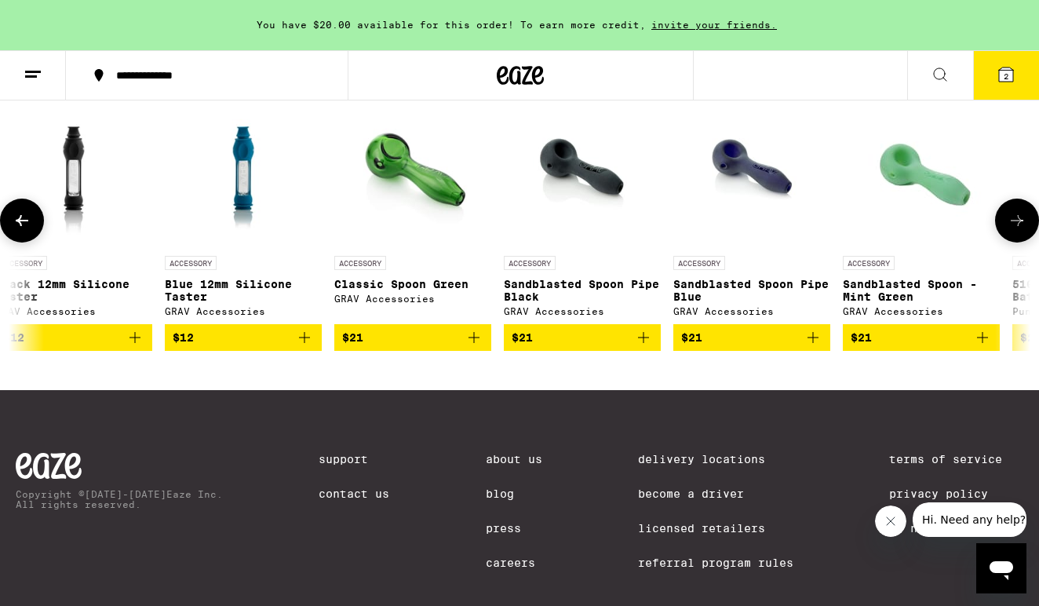
click at [130, 347] on icon "Add to bag" at bounding box center [135, 337] width 19 height 19
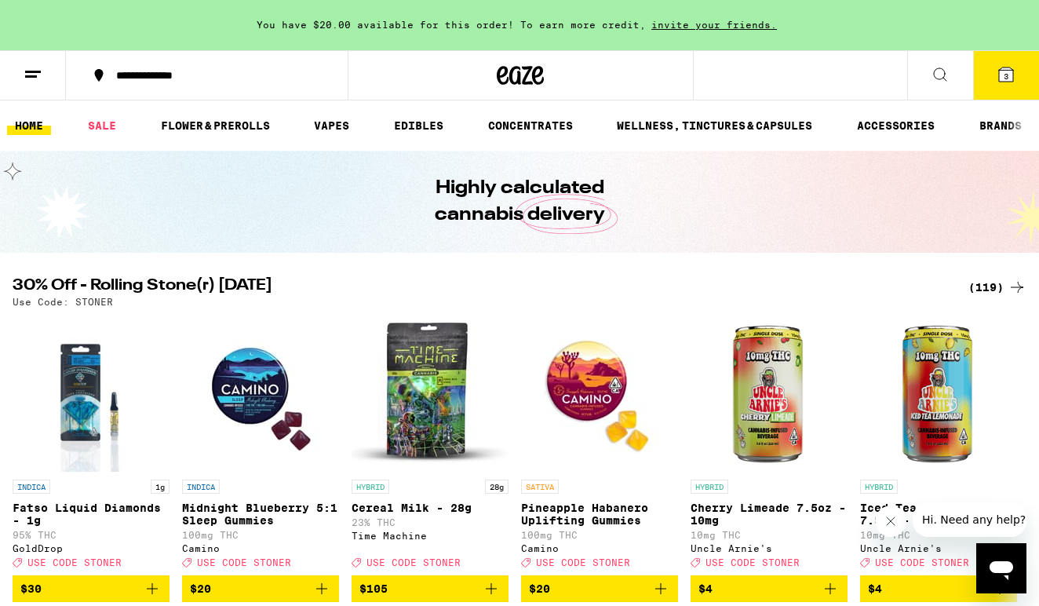
scroll to position [0, 0]
click at [988, 282] on div "(119)" at bounding box center [997, 287] width 58 height 19
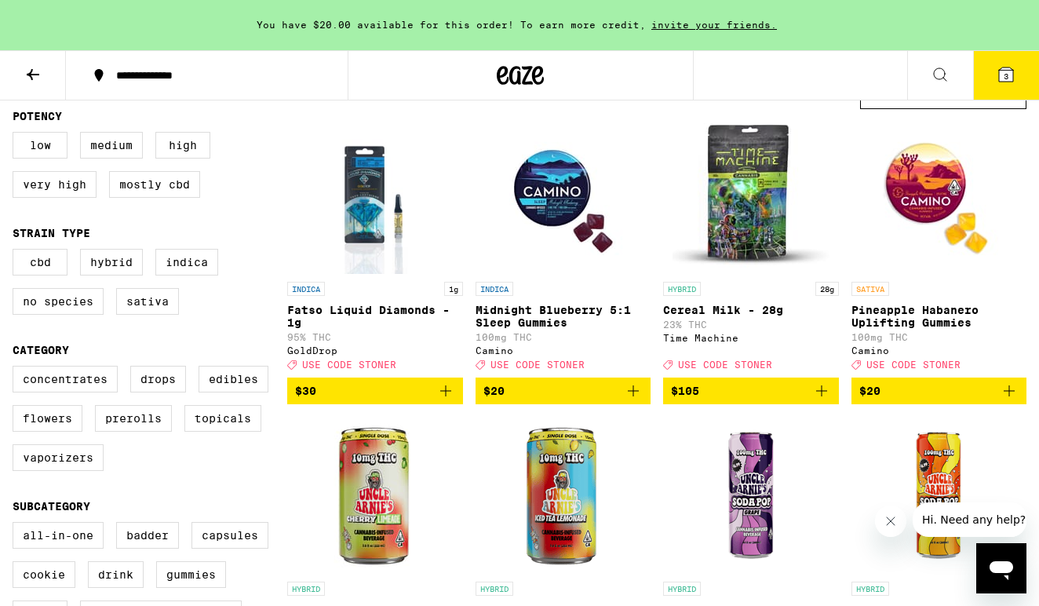
scroll to position [180, 0]
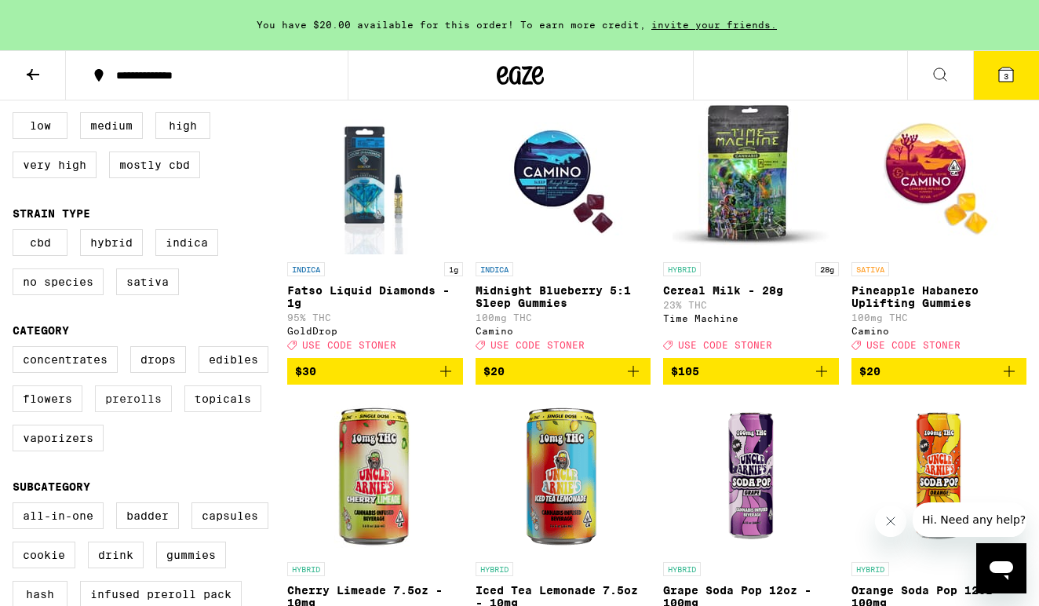
click at [137, 409] on label "Prerolls" at bounding box center [133, 398] width 77 height 27
click at [16, 349] on input "Prerolls" at bounding box center [16, 348] width 1 height 1
checkbox input "true"
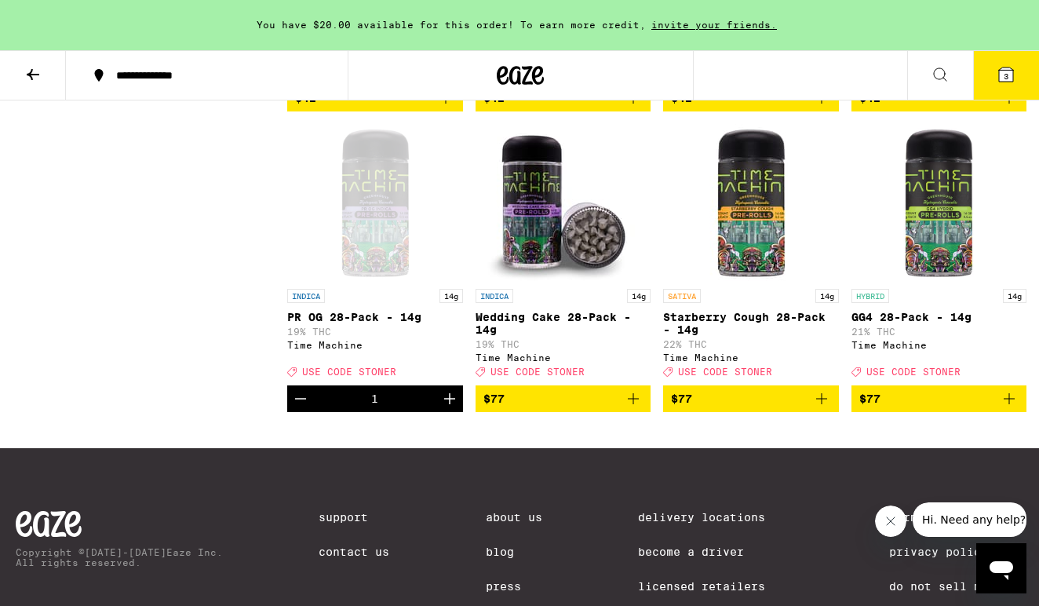
scroll to position [1601, 0]
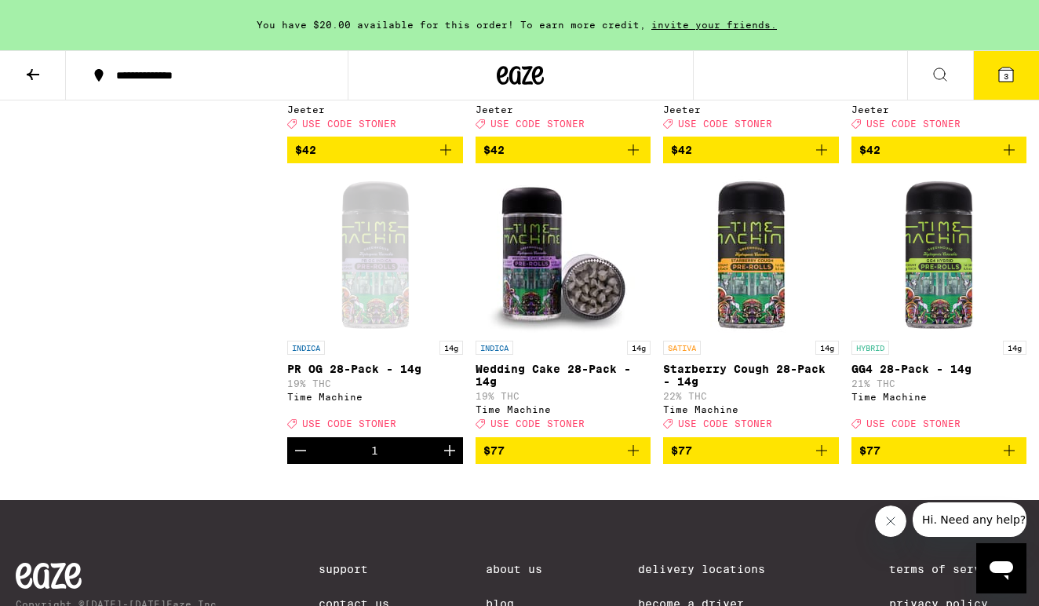
click at [537, 333] on img "Open page for Wedding Cake 28-Pack - 14g from Time Machine" at bounding box center [562, 254] width 157 height 157
click at [922, 375] on p "GG4 28-Pack - 14g" at bounding box center [939, 368] width 176 height 13
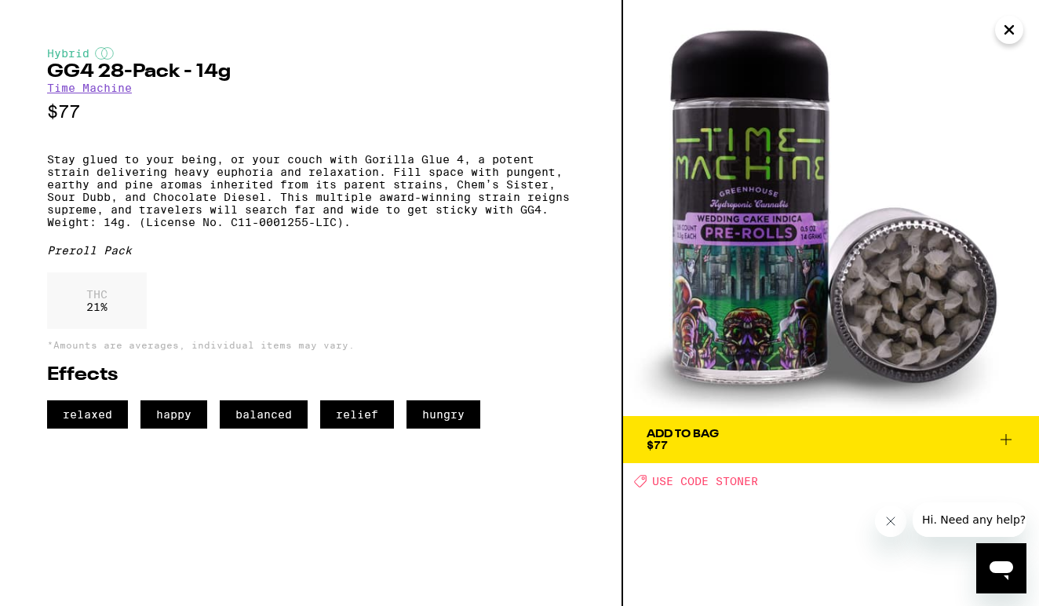
click at [1002, 436] on icon at bounding box center [1005, 439] width 19 height 19
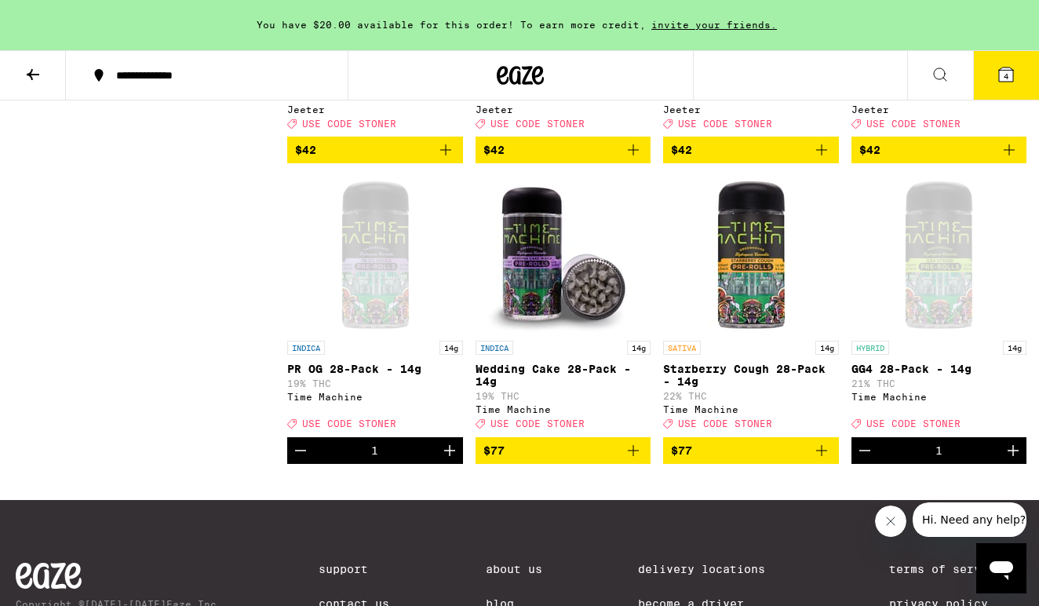
click at [300, 450] on icon "Decrement" at bounding box center [300, 450] width 11 height 0
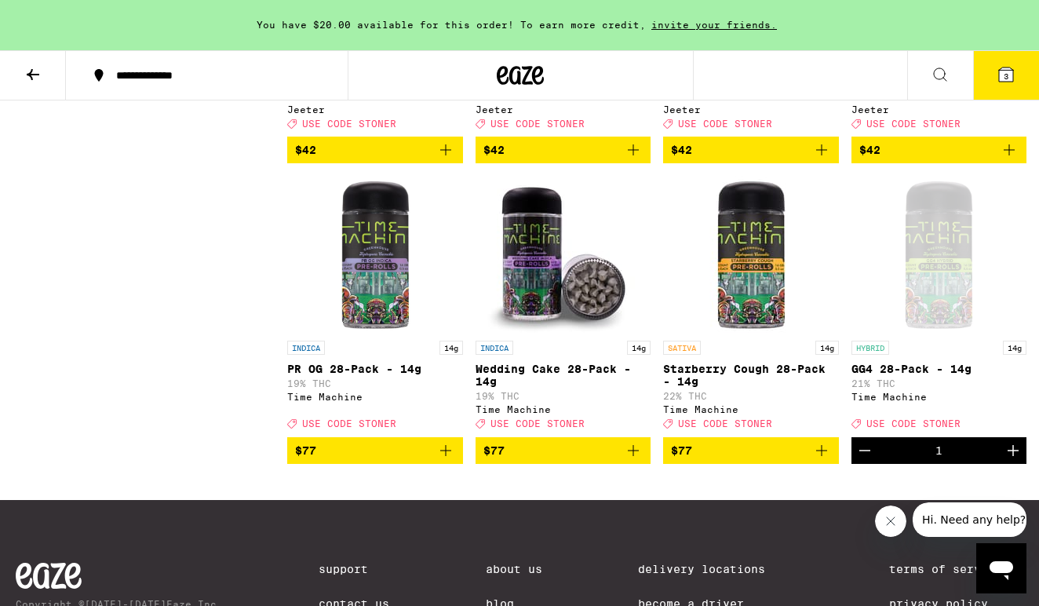
click at [1002, 75] on icon at bounding box center [1006, 74] width 14 height 14
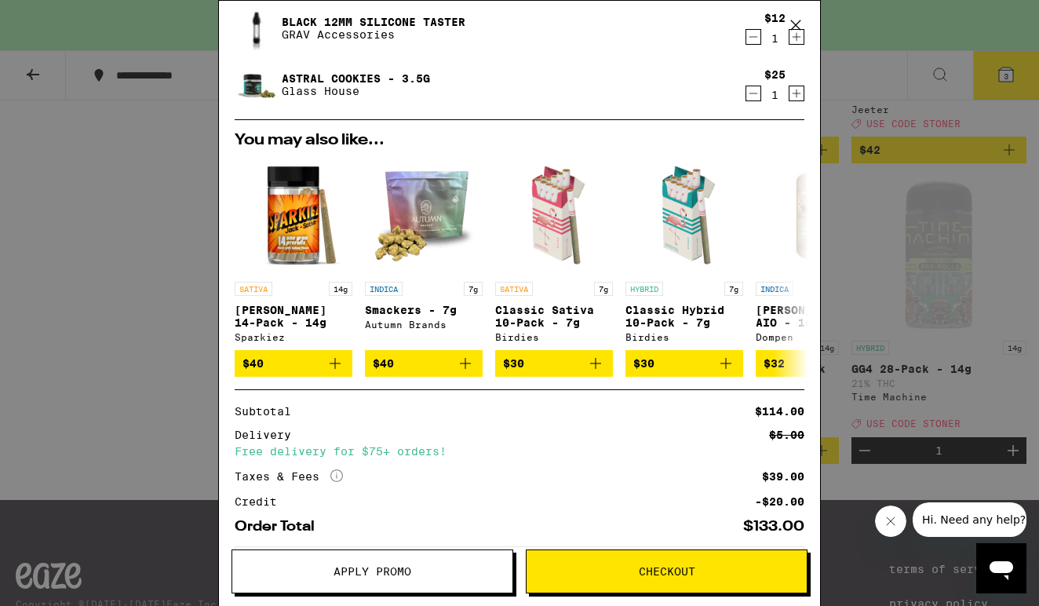
scroll to position [231, 0]
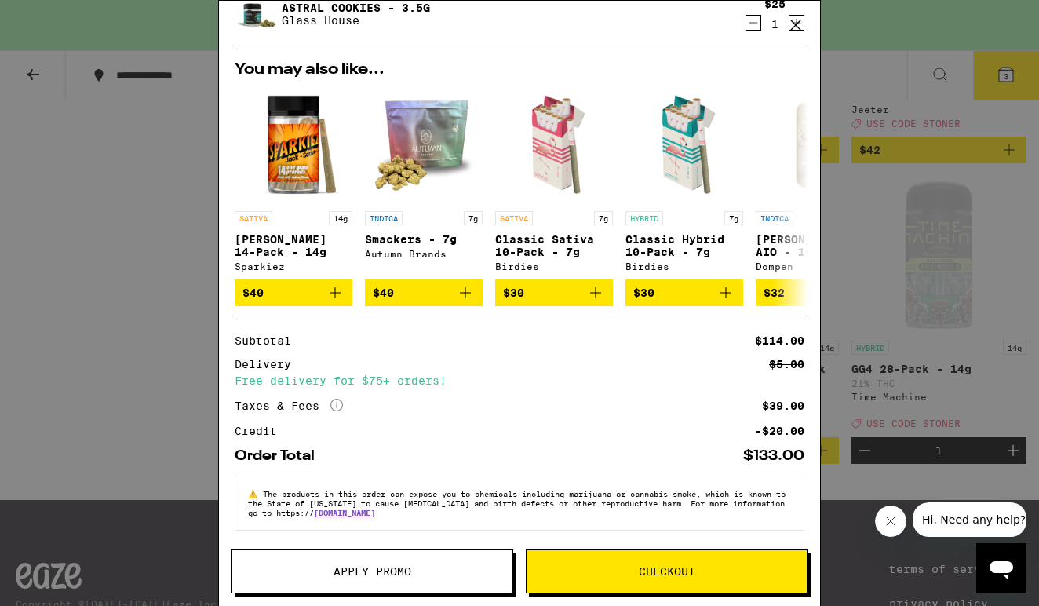
click at [480, 575] on span "Apply Promo" at bounding box center [372, 571] width 280 height 11
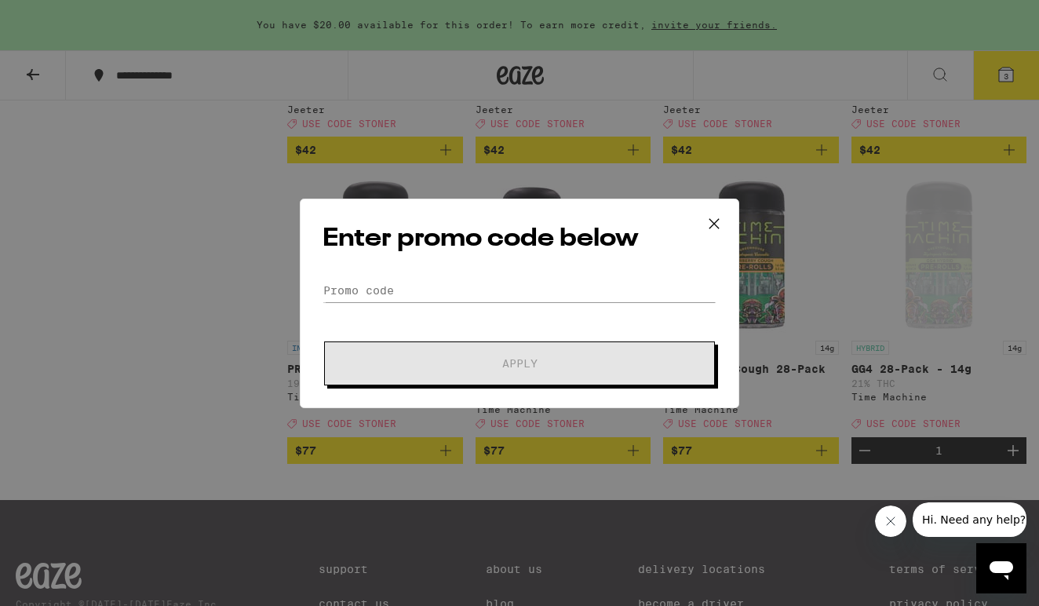
click at [562, 304] on form "Promo Code Apply" at bounding box center [519, 332] width 394 height 107
click at [548, 288] on input "Promo Code" at bounding box center [519, 291] width 394 height 24
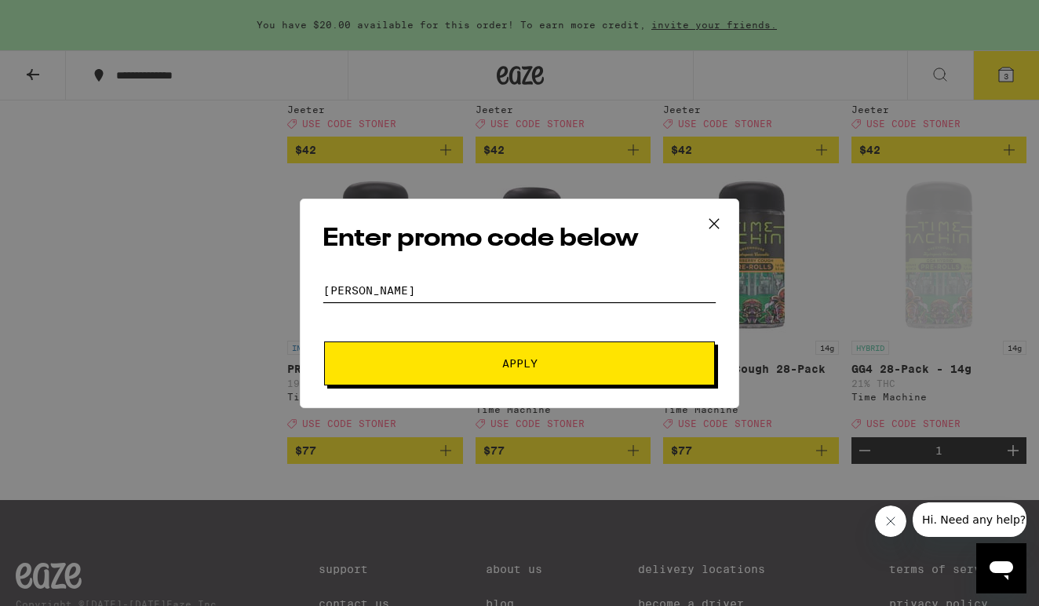
type input "[PERSON_NAME]"
click at [508, 362] on span "Apply" at bounding box center [519, 363] width 35 height 11
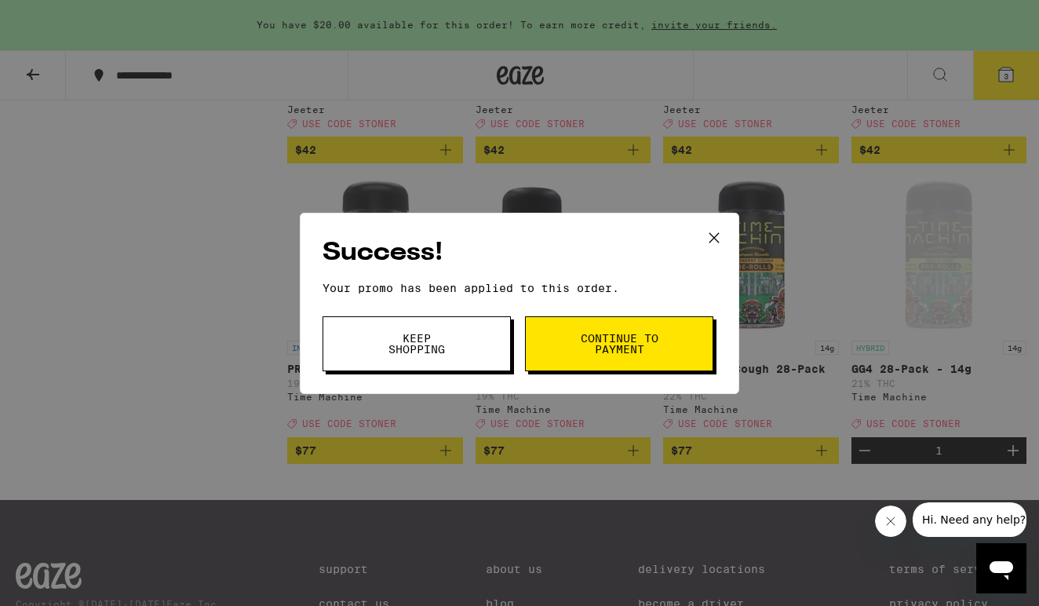
click at [607, 343] on span "Continue to payment" at bounding box center [619, 344] width 80 height 22
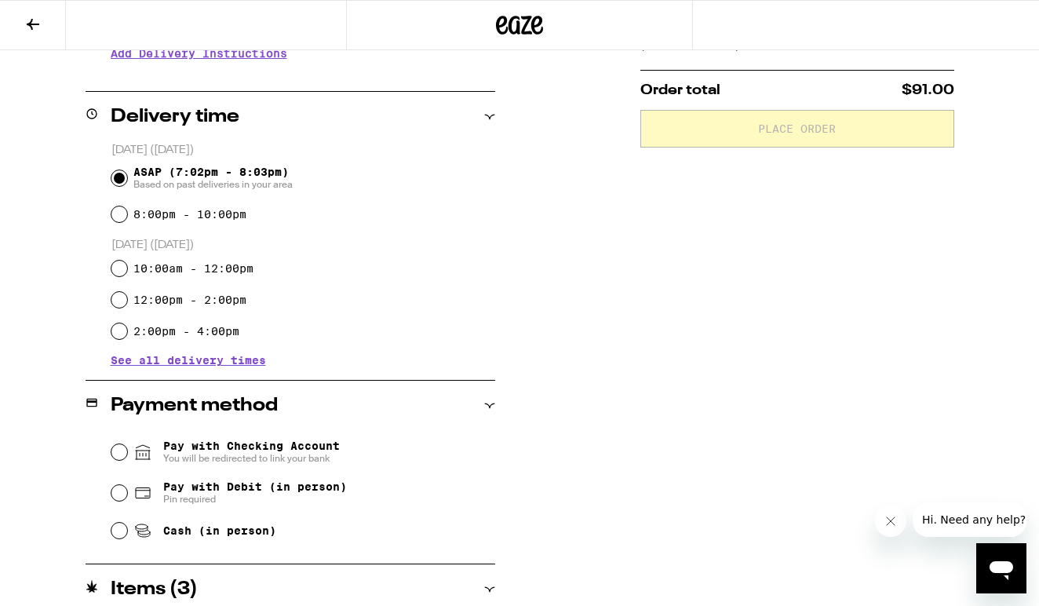
scroll to position [399, 0]
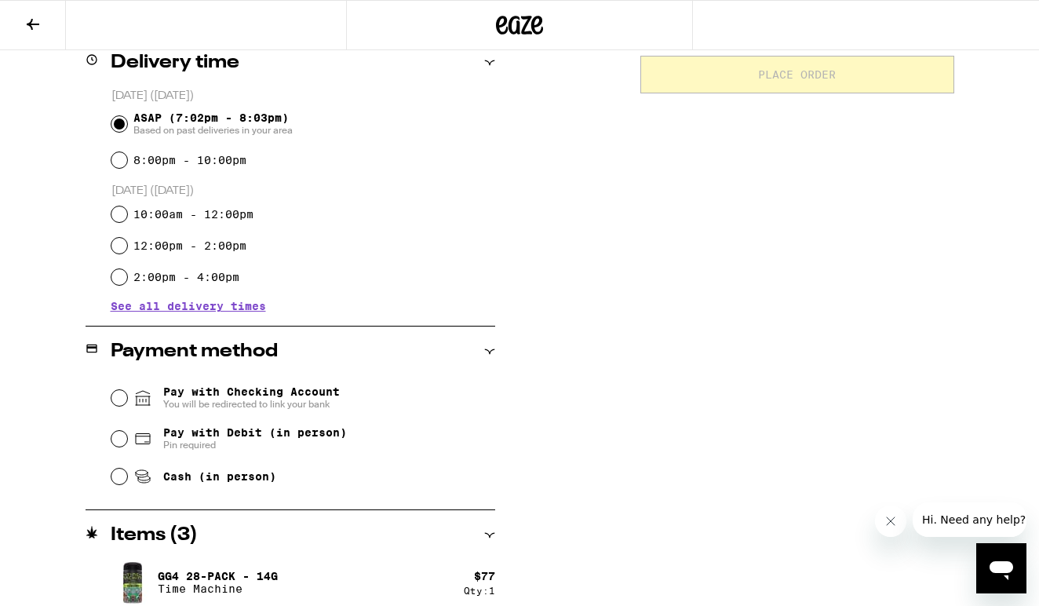
click at [116, 483] on input "Cash (in person)" at bounding box center [119, 476] width 16 height 16
radio input "true"
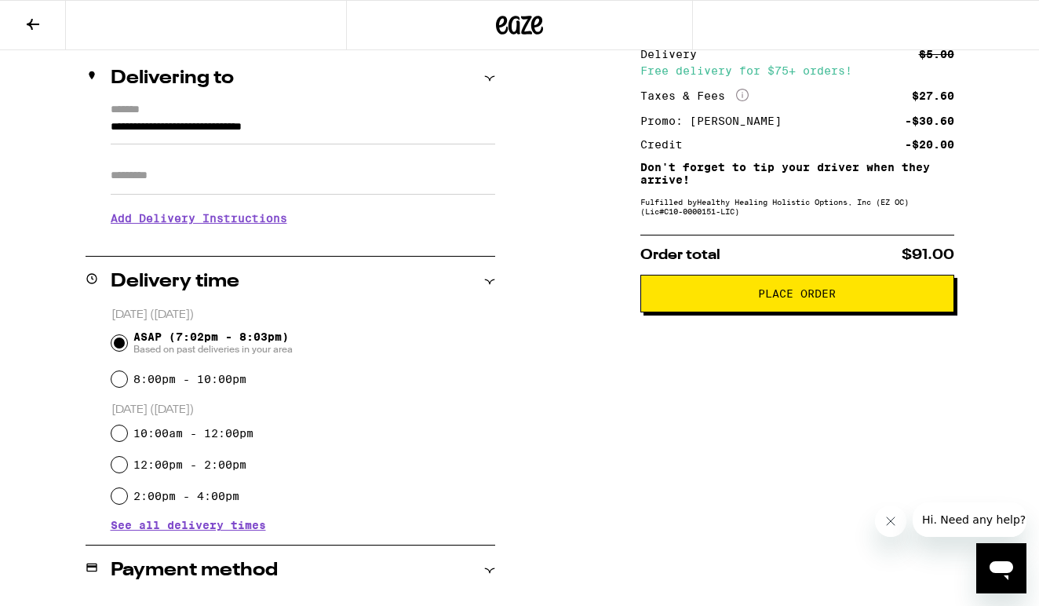
scroll to position [85, 0]
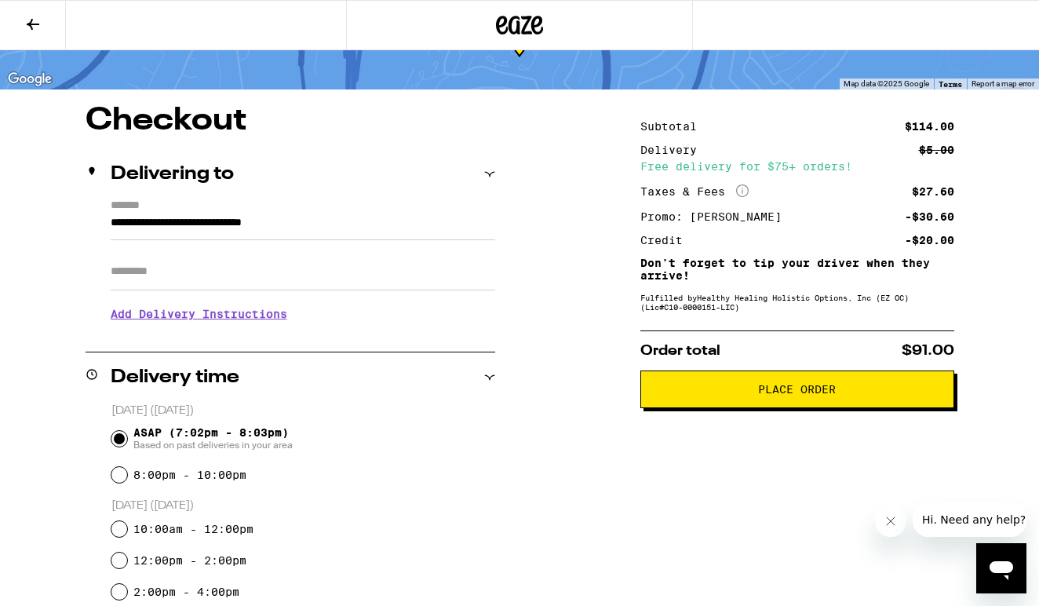
click at [791, 392] on span "Place Order" at bounding box center [797, 389] width 78 height 11
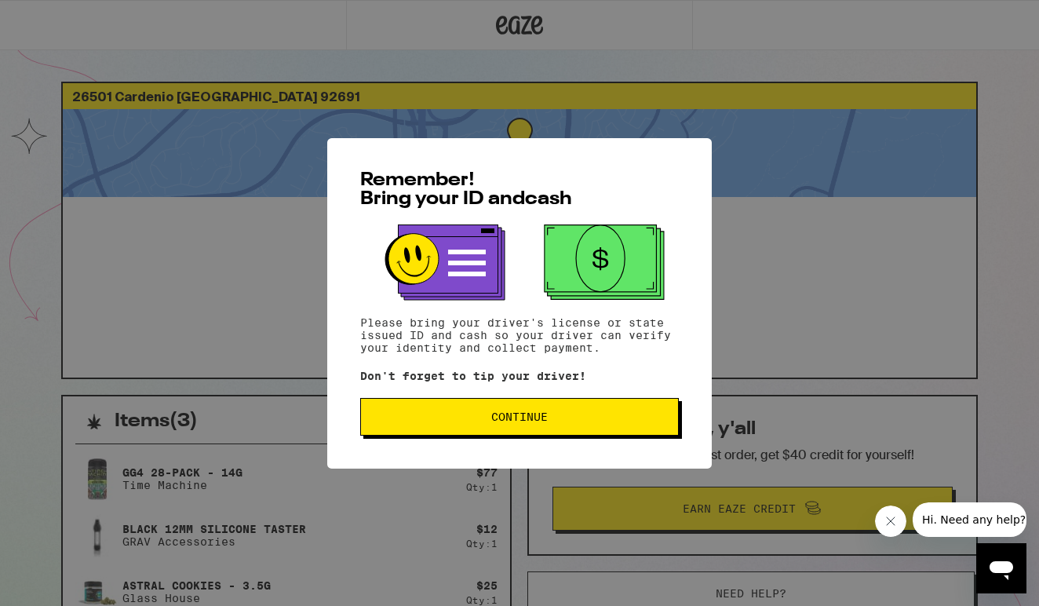
click at [505, 429] on button "Continue" at bounding box center [519, 417] width 319 height 38
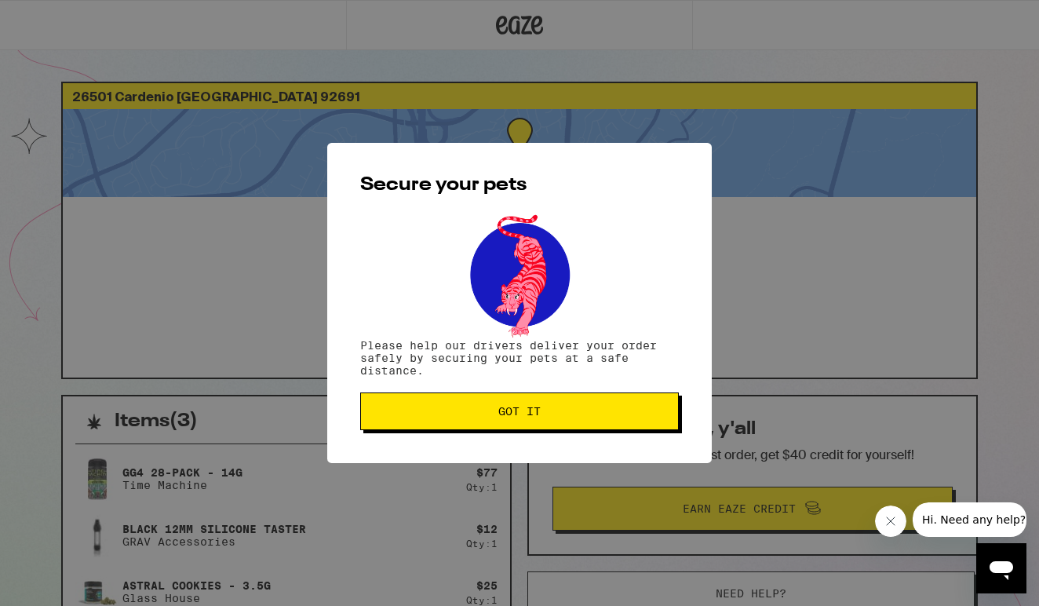
click at [511, 406] on button "Got it" at bounding box center [519, 411] width 319 height 38
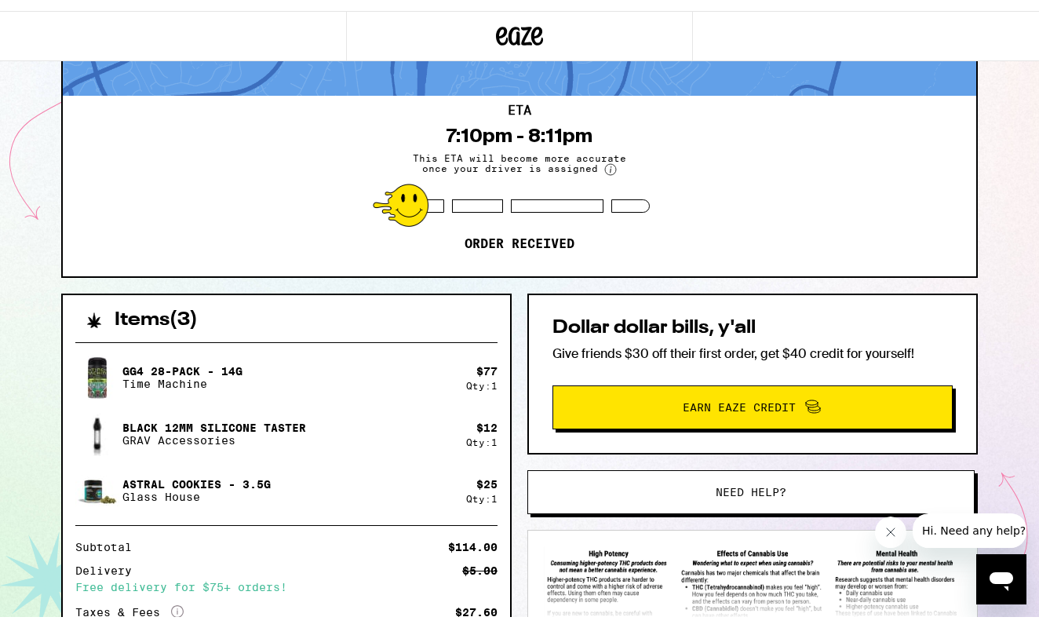
scroll to position [107, 0]
